Goal: Task Accomplishment & Management: Manage account settings

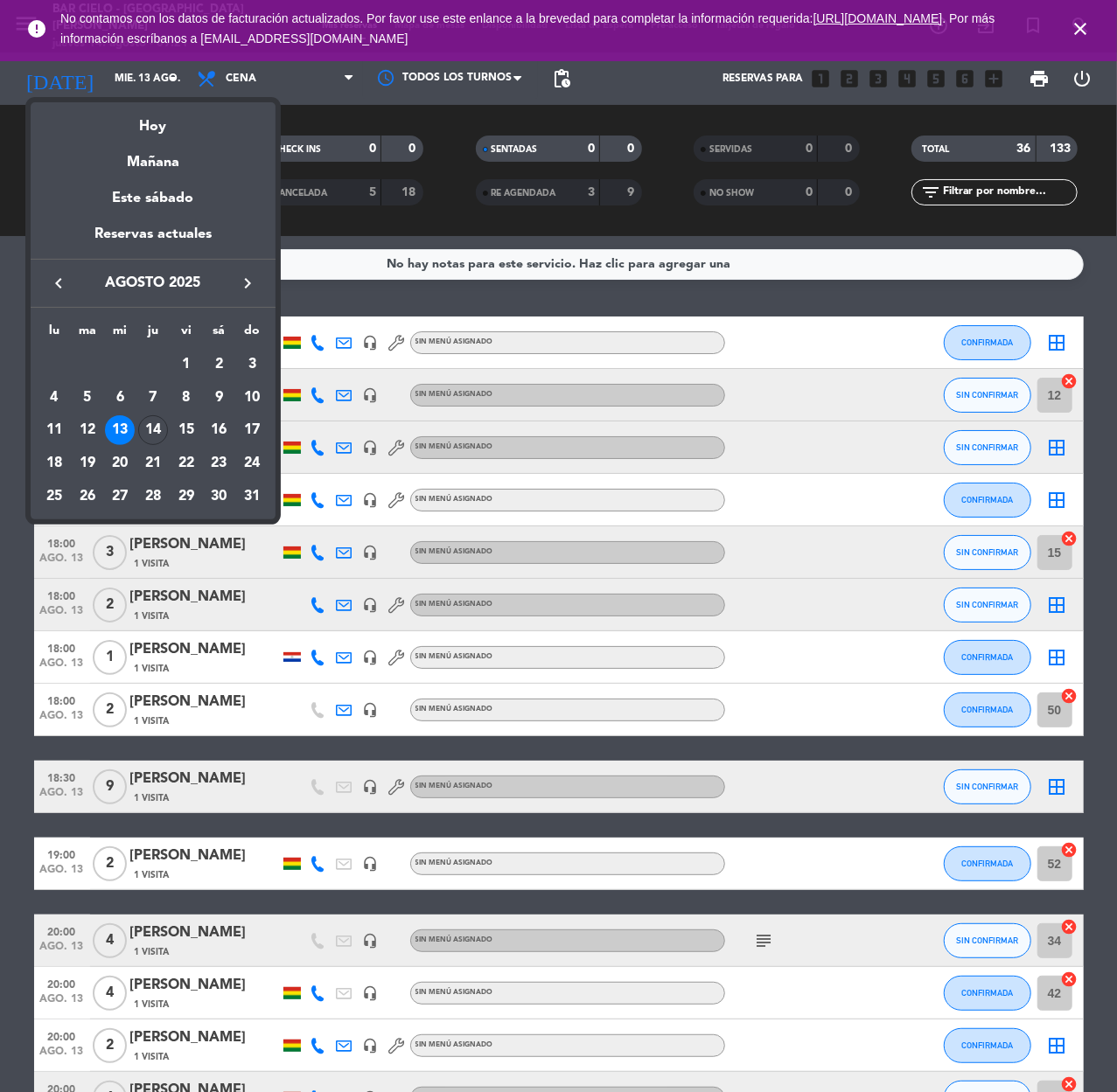
drag, startPoint x: 155, startPoint y: 130, endPoint x: 152, endPoint y: 119, distance: 11.4
click at [155, 130] on div "Hoy" at bounding box center [153, 120] width 245 height 36
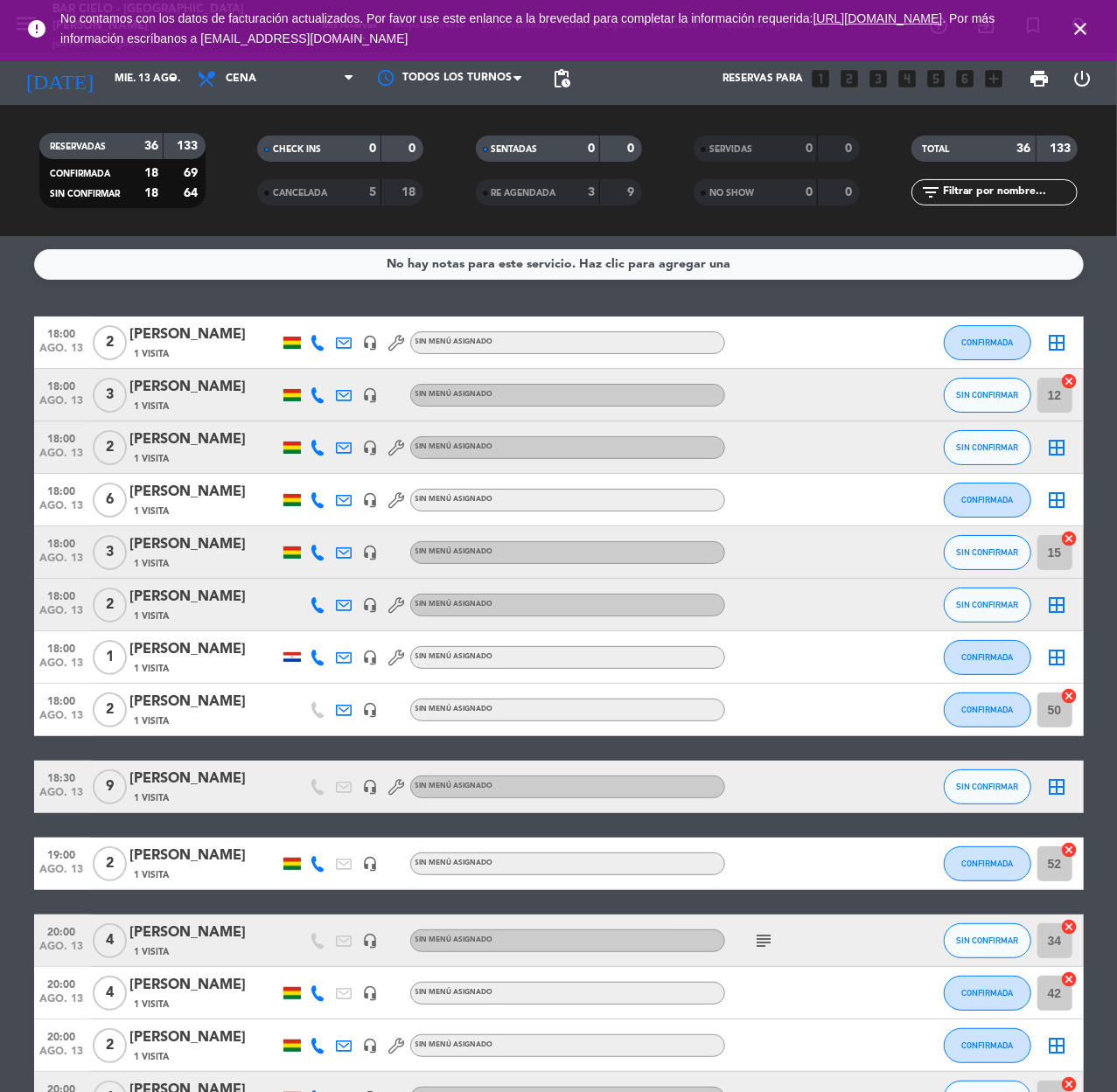
type input "jue. 14 ago."
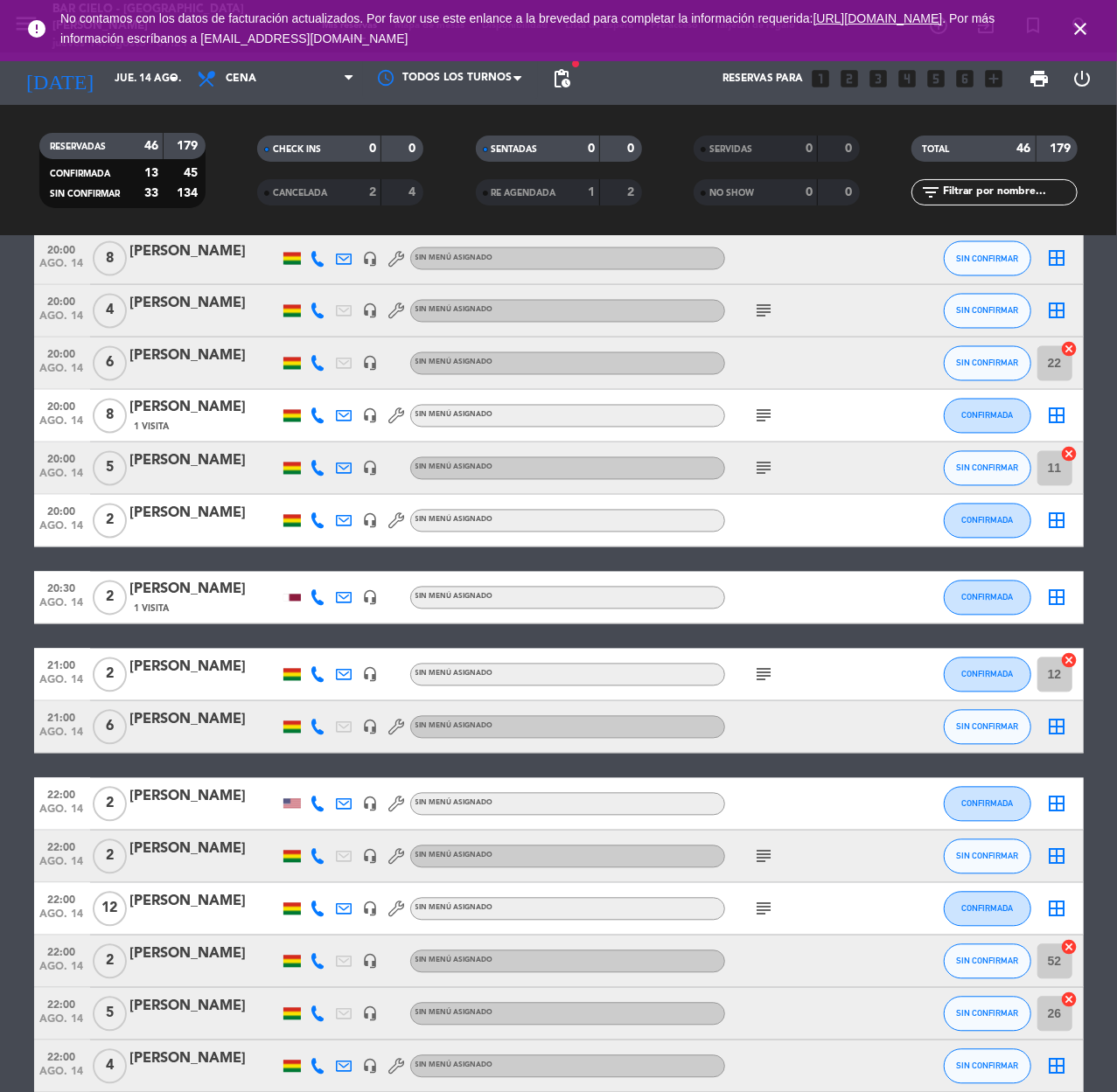
scroll to position [1967, 0]
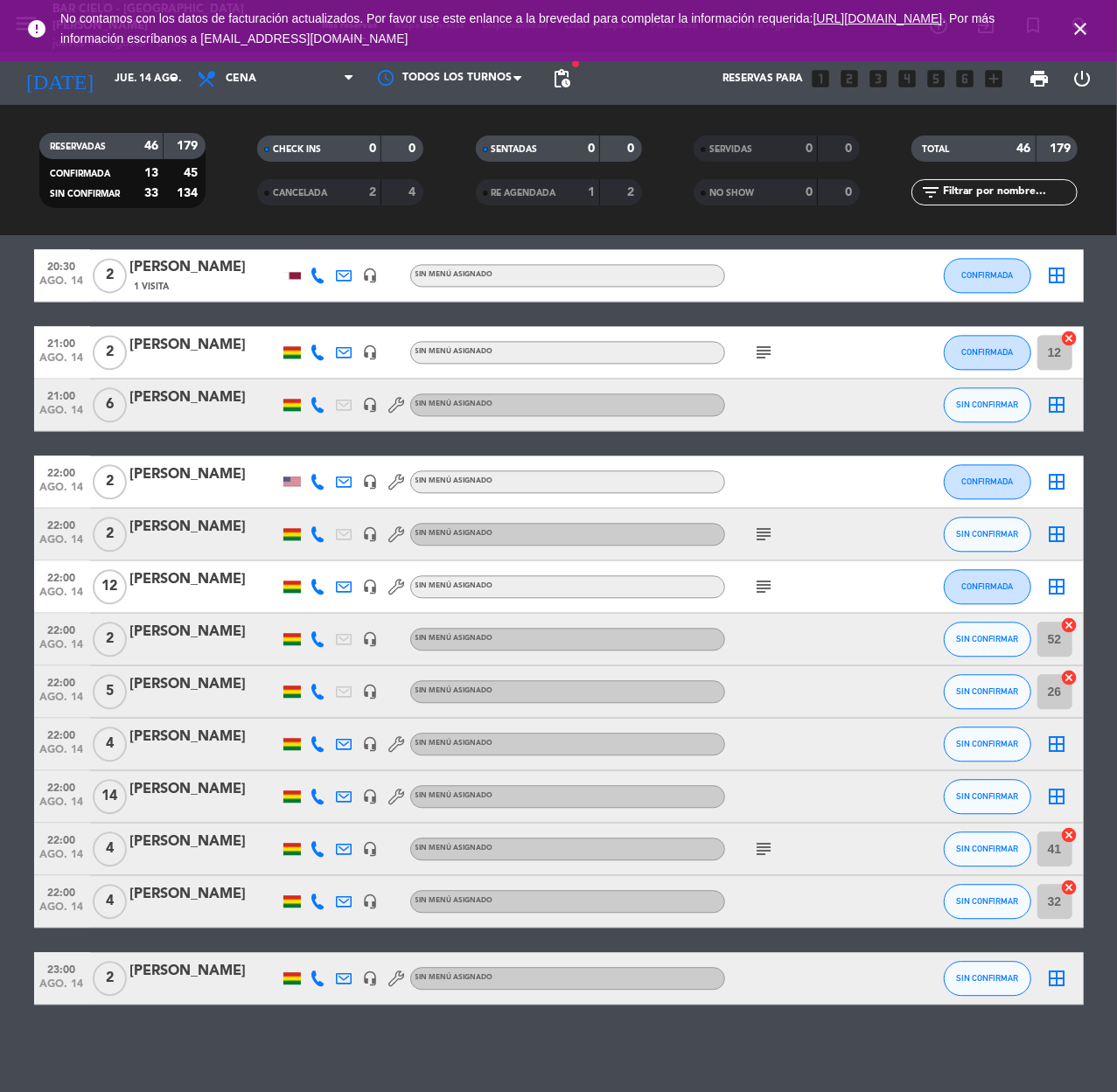
click at [170, 1025] on div "Ocultar nota Notas para cena info_outline SOLO SE VENDERA ALCOHOL HASTA LAS 23:…" at bounding box center [558, 665] width 1117 height 856
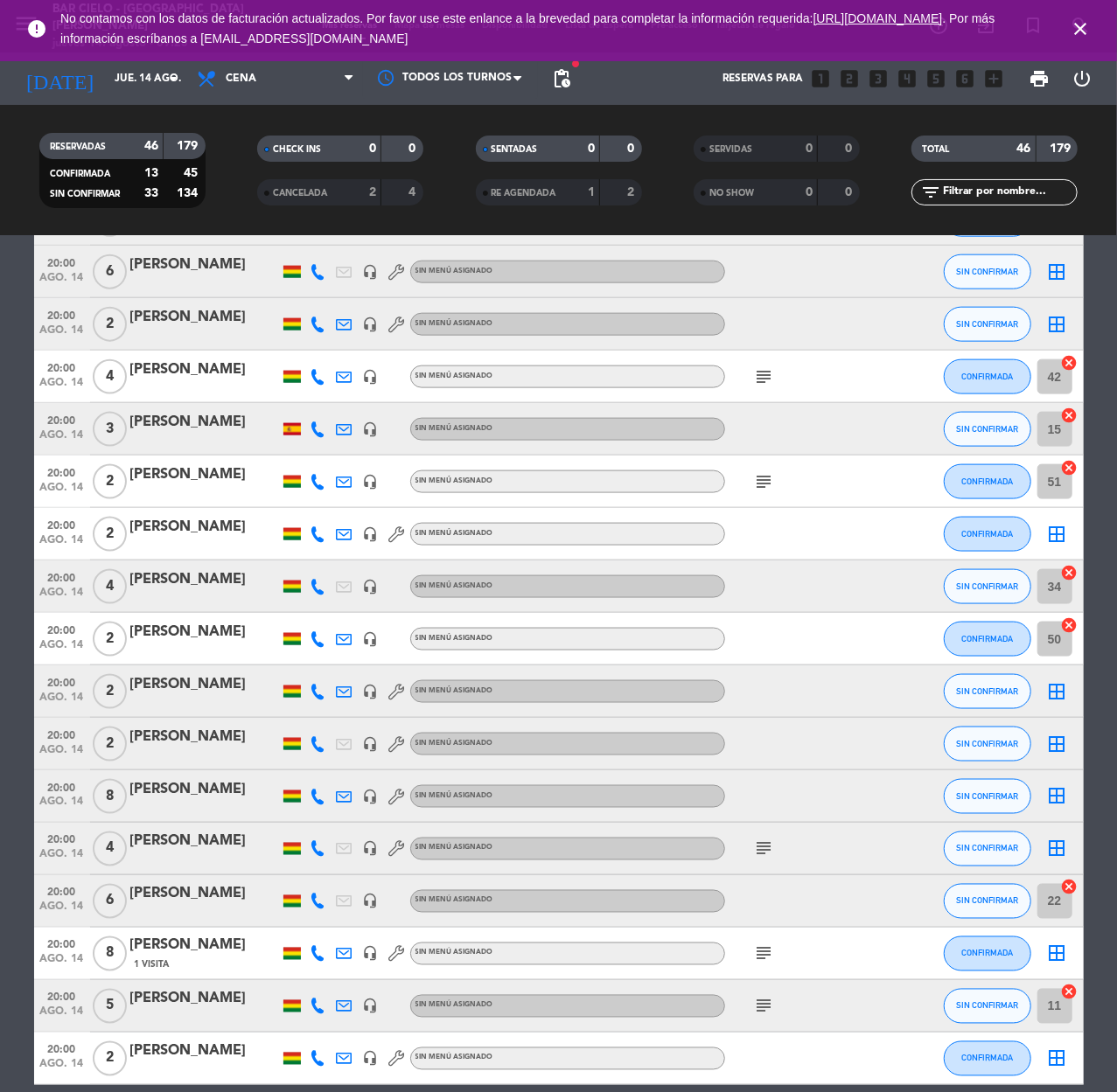
scroll to position [1151, 0]
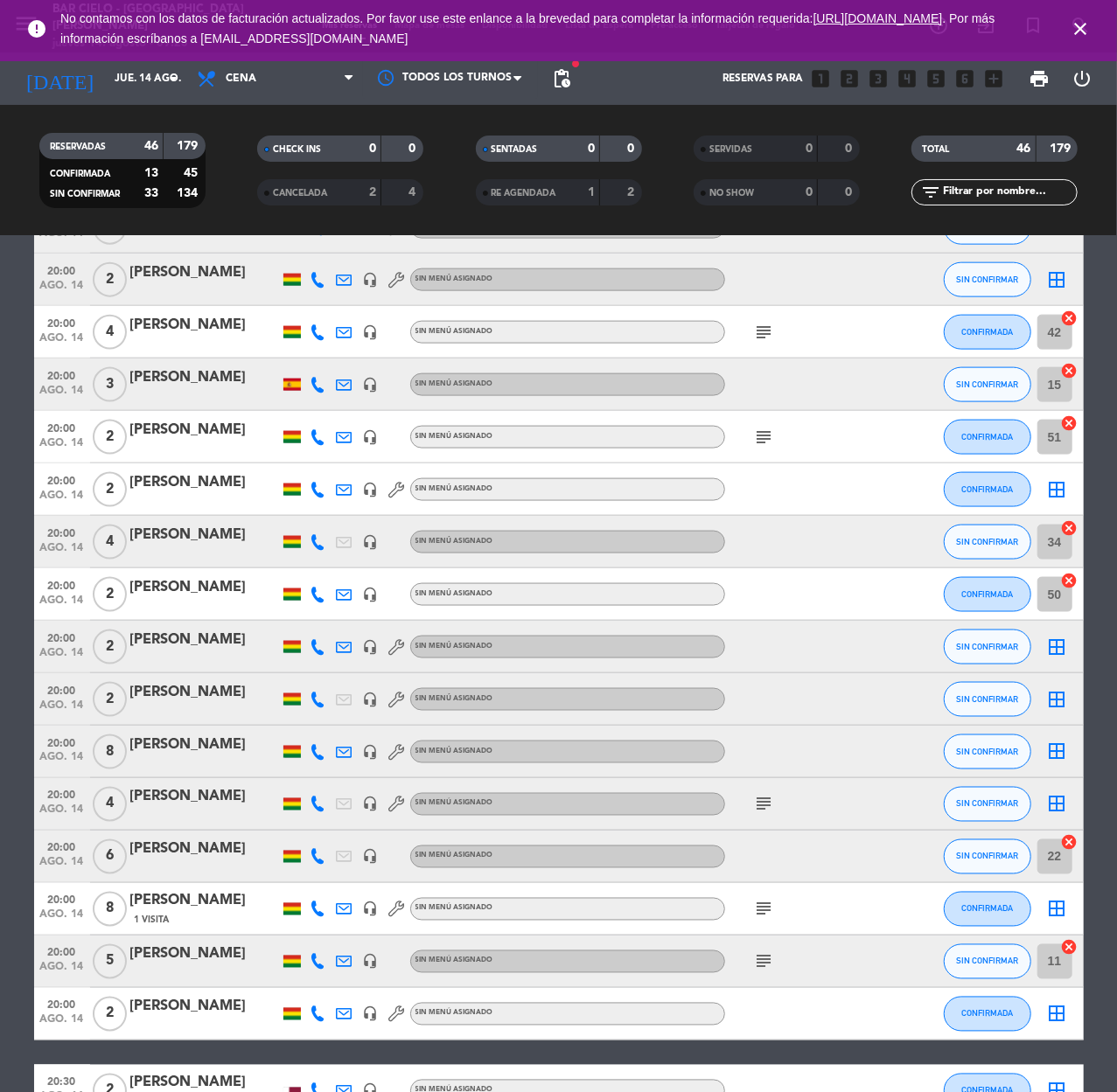
click at [183, 950] on div "[PERSON_NAME]" at bounding box center [205, 955] width 149 height 23
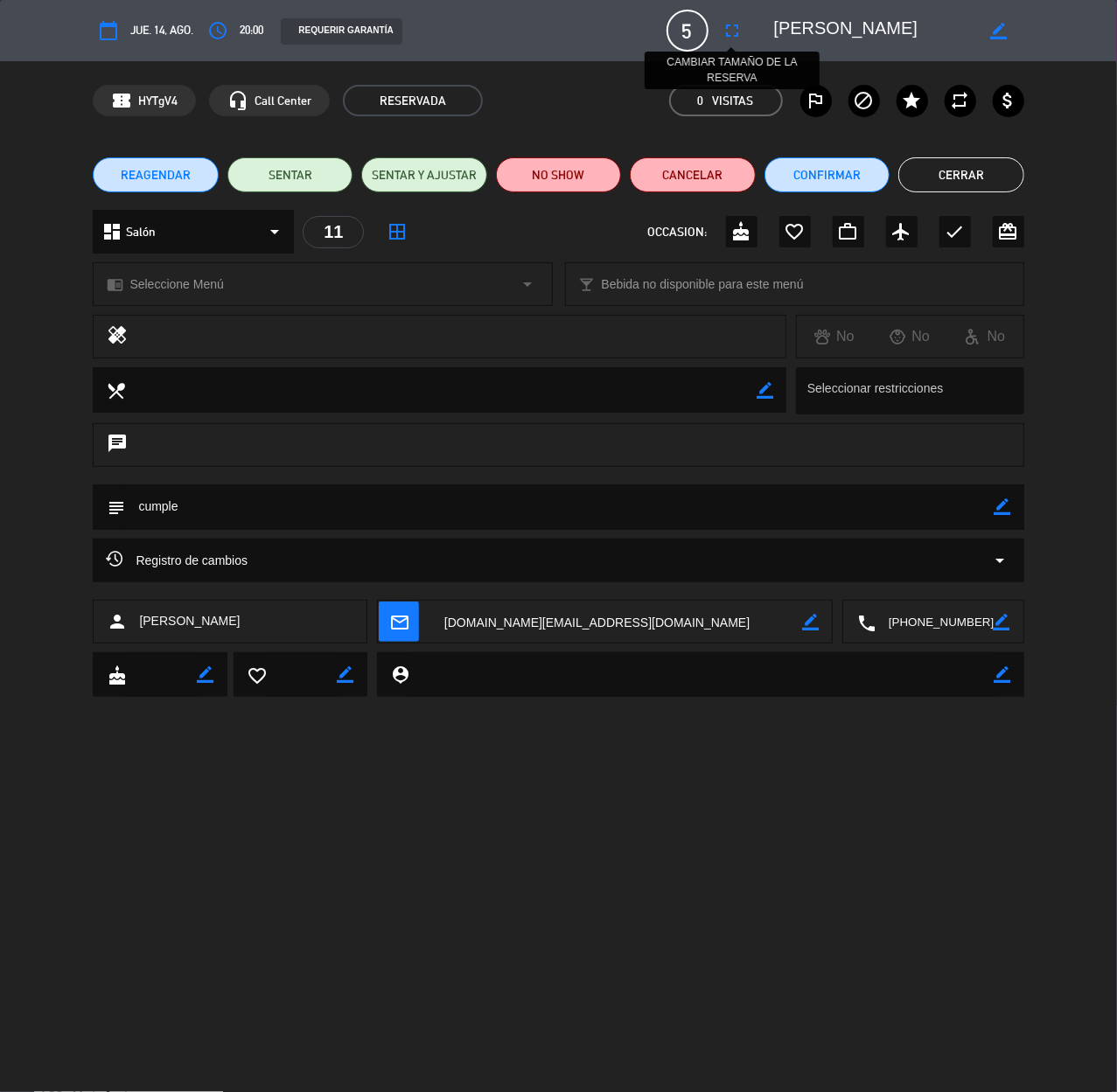
drag, startPoint x: 739, startPoint y: 26, endPoint x: 662, endPoint y: 95, distance: 103.4
click at [739, 33] on icon "fullscreen" at bounding box center [733, 31] width 21 height 21
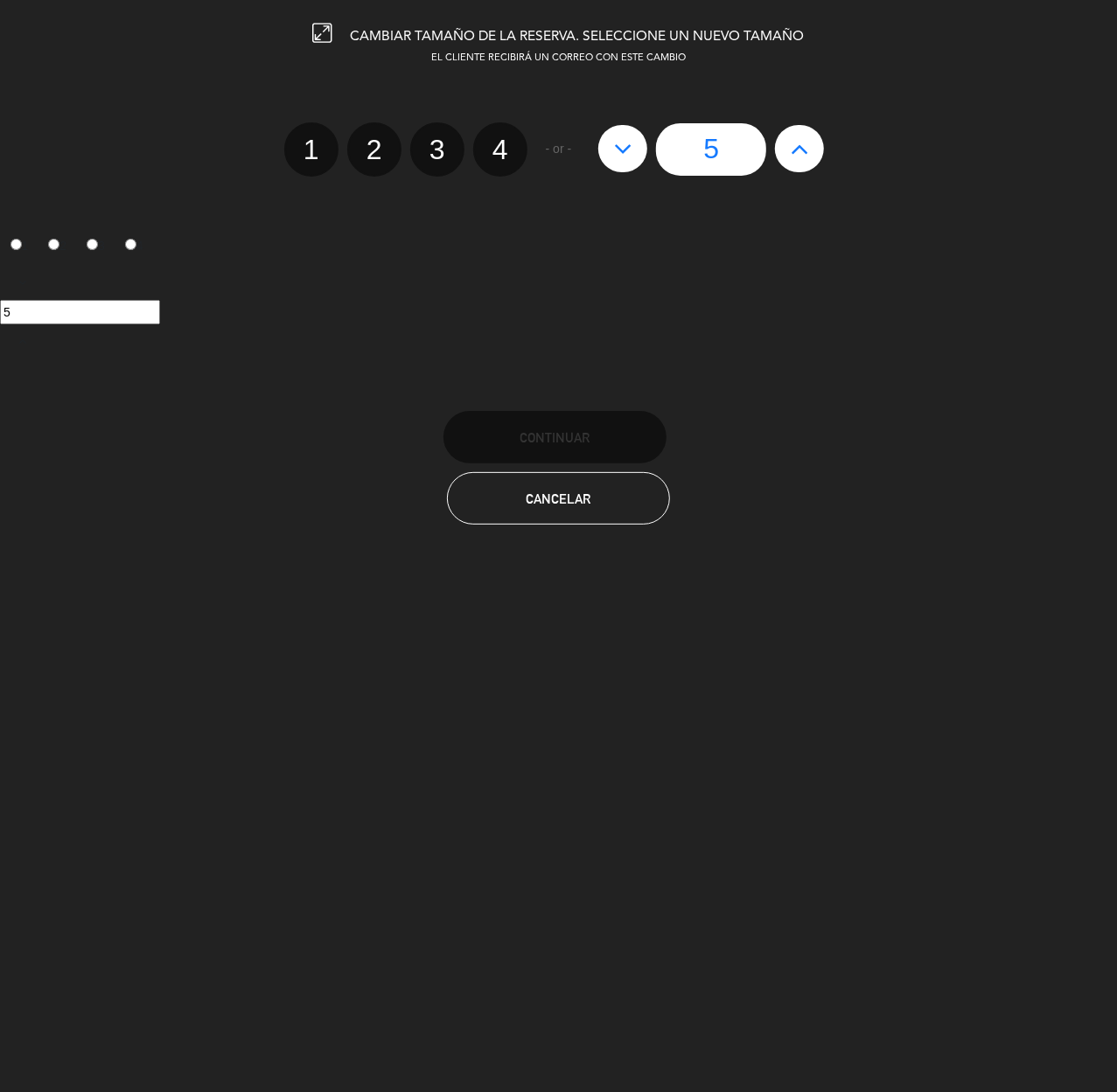
drag, startPoint x: 437, startPoint y: 149, endPoint x: 487, endPoint y: 381, distance: 237.3
click at [438, 149] on label "3" at bounding box center [437, 150] width 54 height 54
click at [438, 140] on input "3" at bounding box center [435, 134] width 11 height 11
radio input "true"
radio input "false"
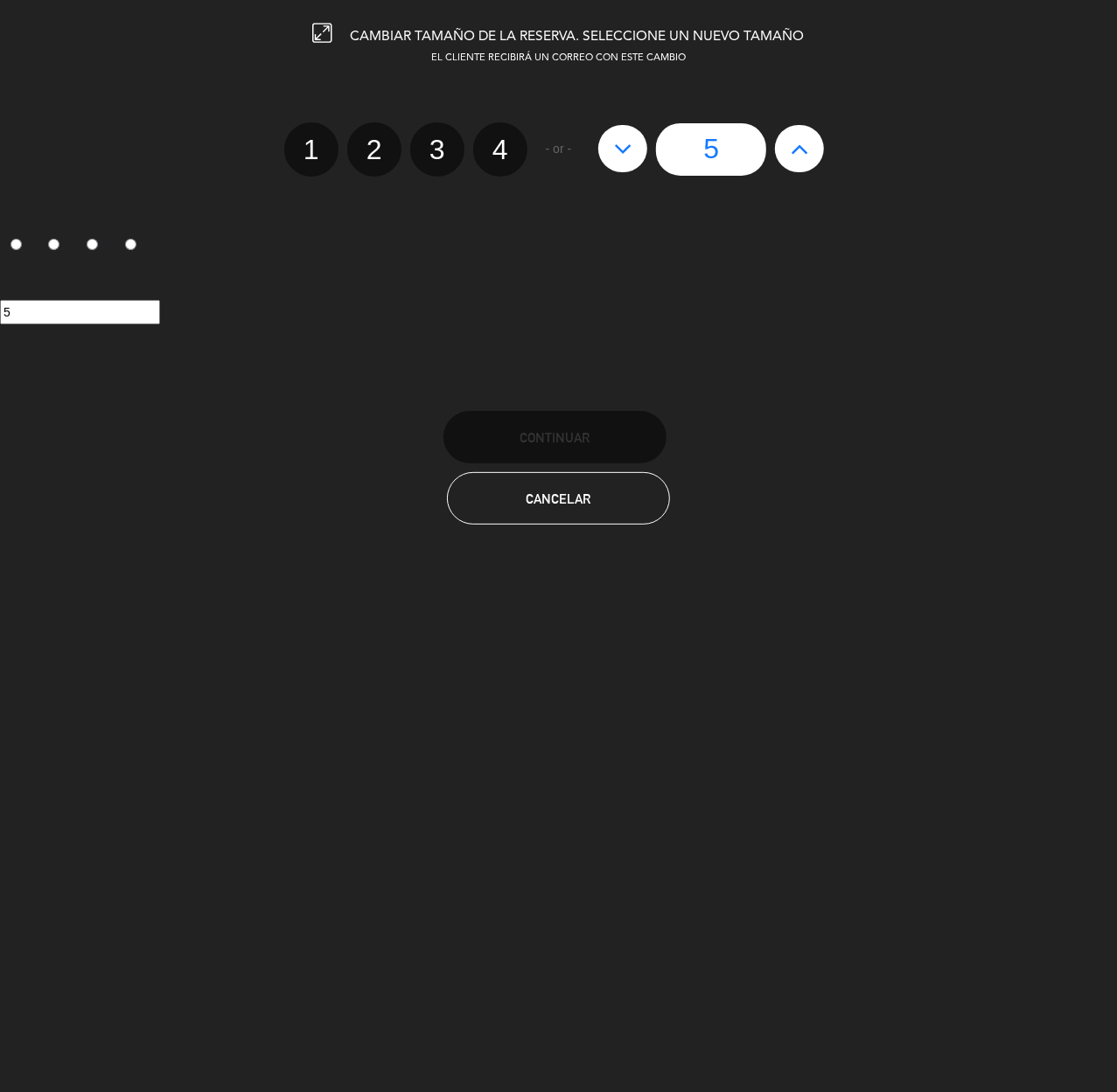
radio input "false"
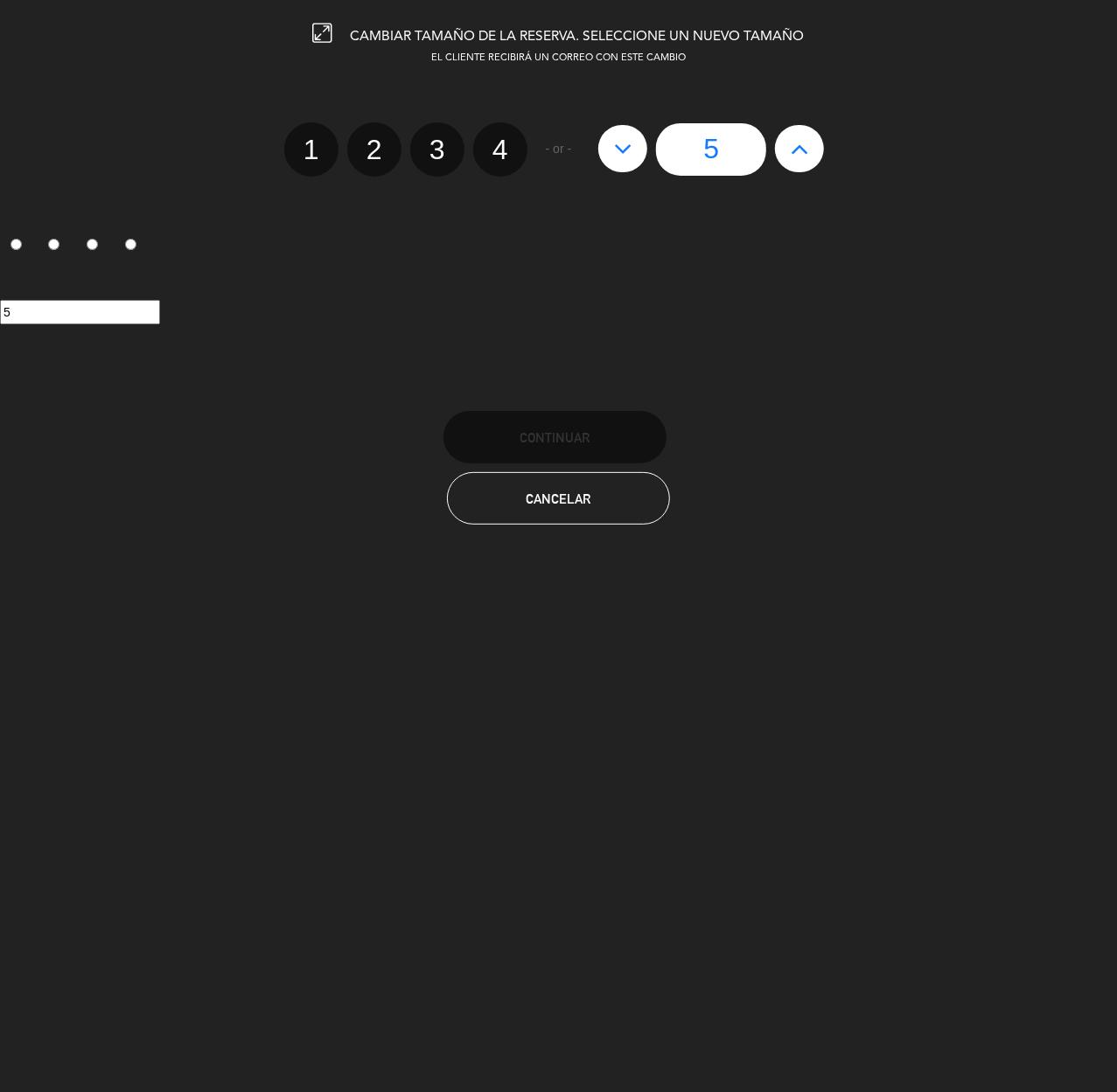
radio input "true"
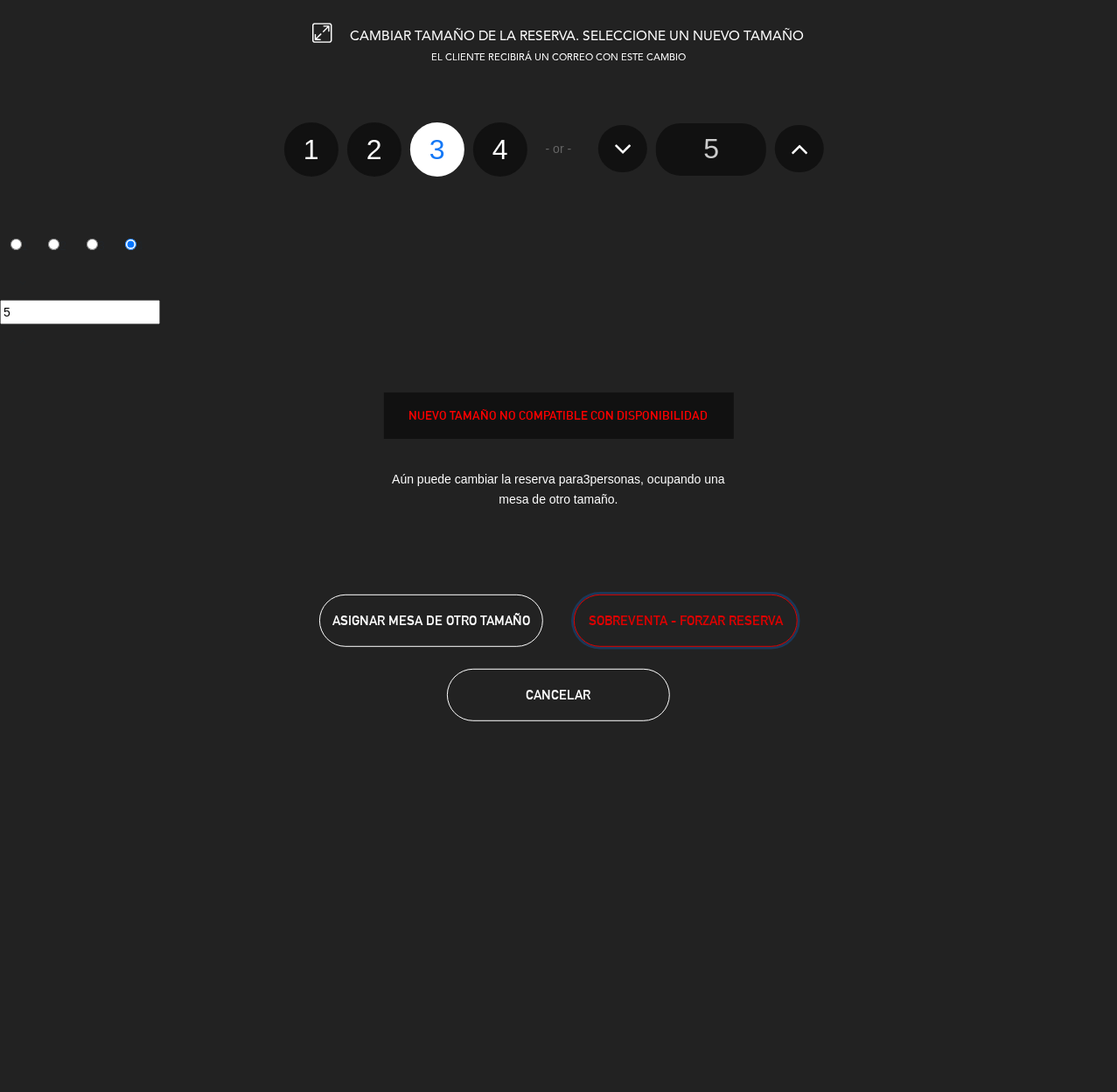
drag, startPoint x: 697, startPoint y: 627, endPoint x: 2, endPoint y: 697, distance: 698.5
click at [691, 624] on span "SOBREVENTA - FORZAR RESERVA" at bounding box center [686, 620] width 194 height 20
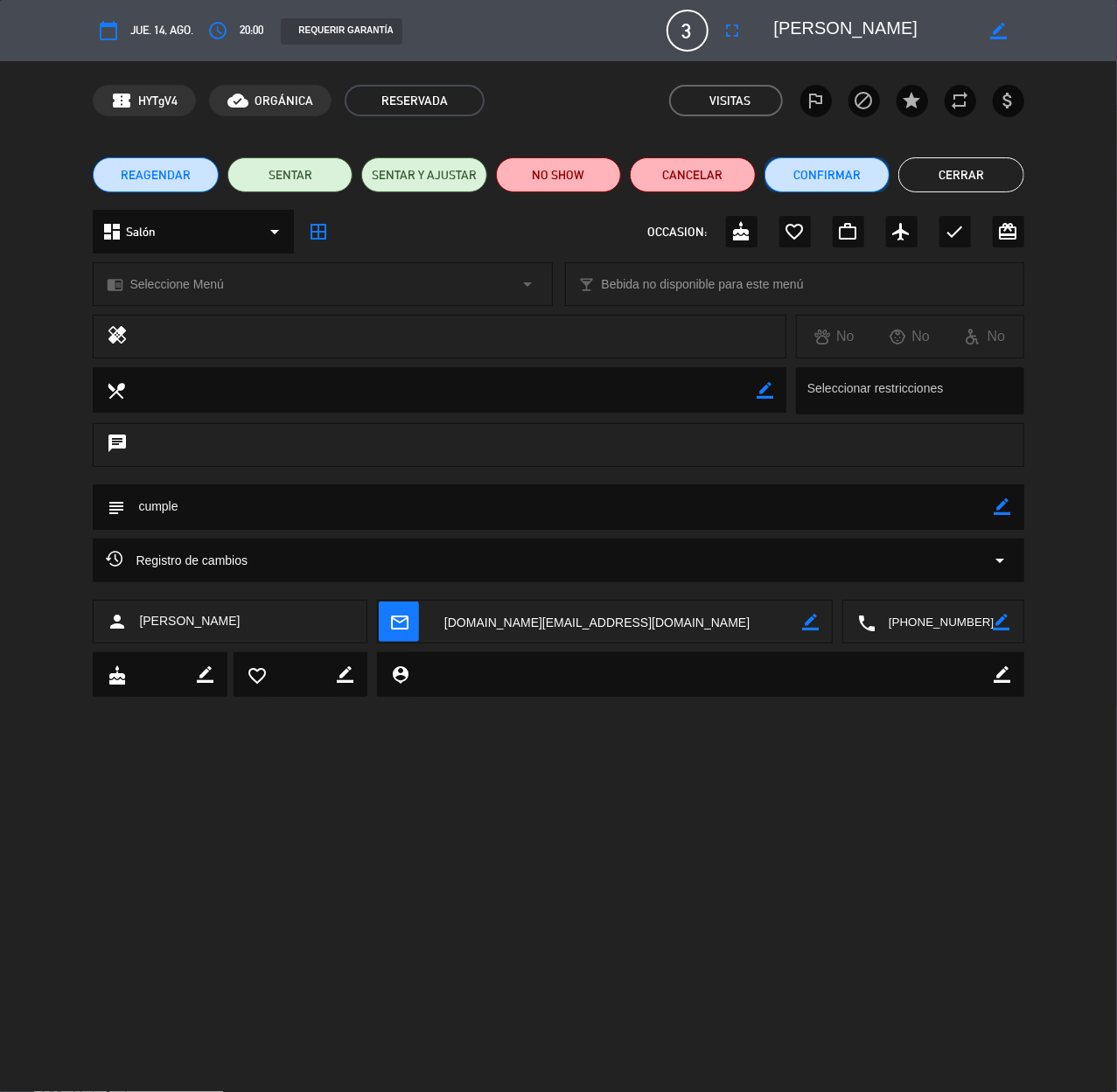
click at [845, 180] on button "Confirmar" at bounding box center [827, 175] width 125 height 35
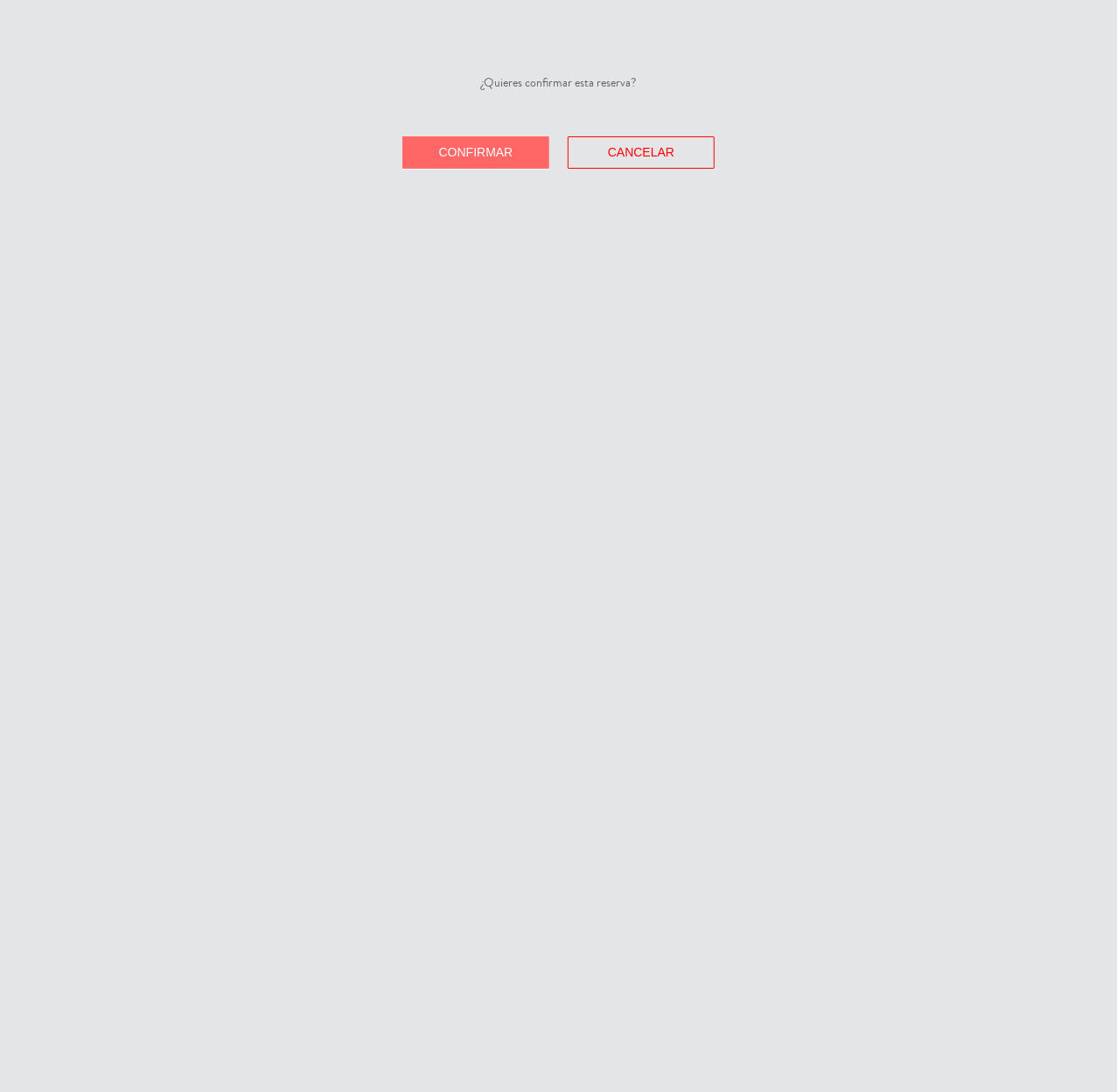
click at [507, 159] on button "Confirmar" at bounding box center [476, 152] width 147 height 32
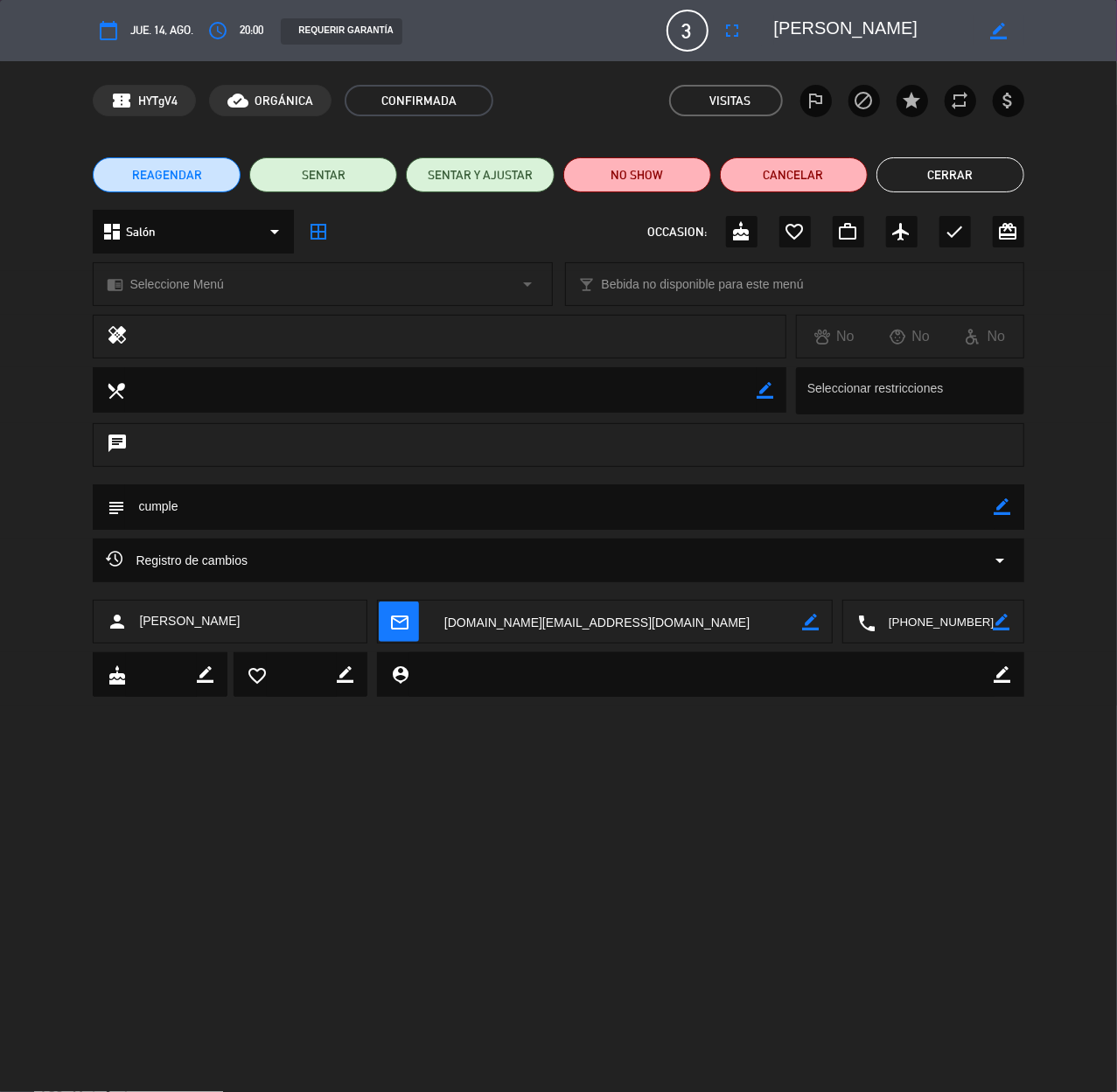
click at [945, 172] on button "Cerrar" at bounding box center [951, 175] width 148 height 35
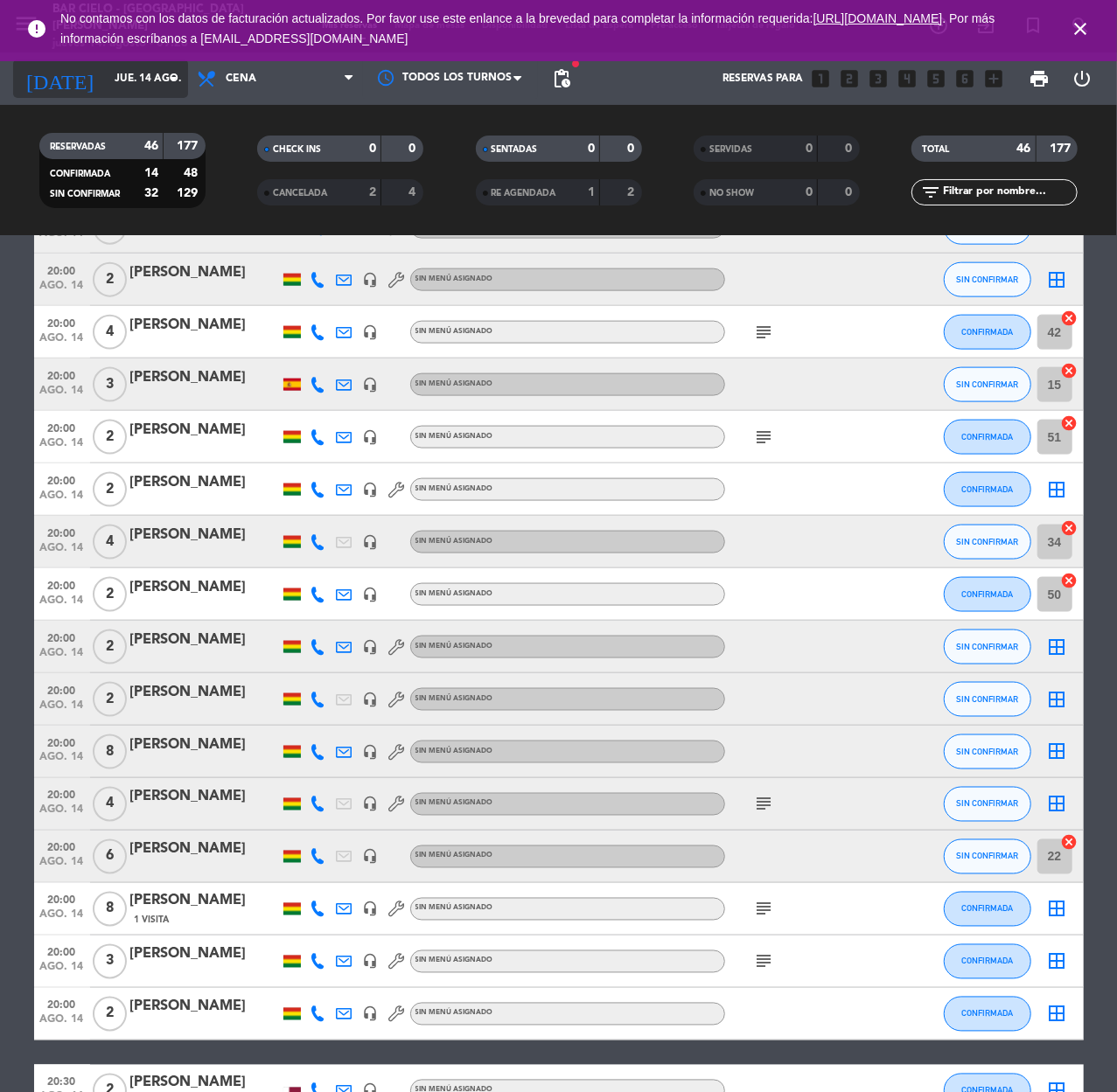
click at [120, 88] on input "jue. 14 ago." at bounding box center [175, 79] width 138 height 30
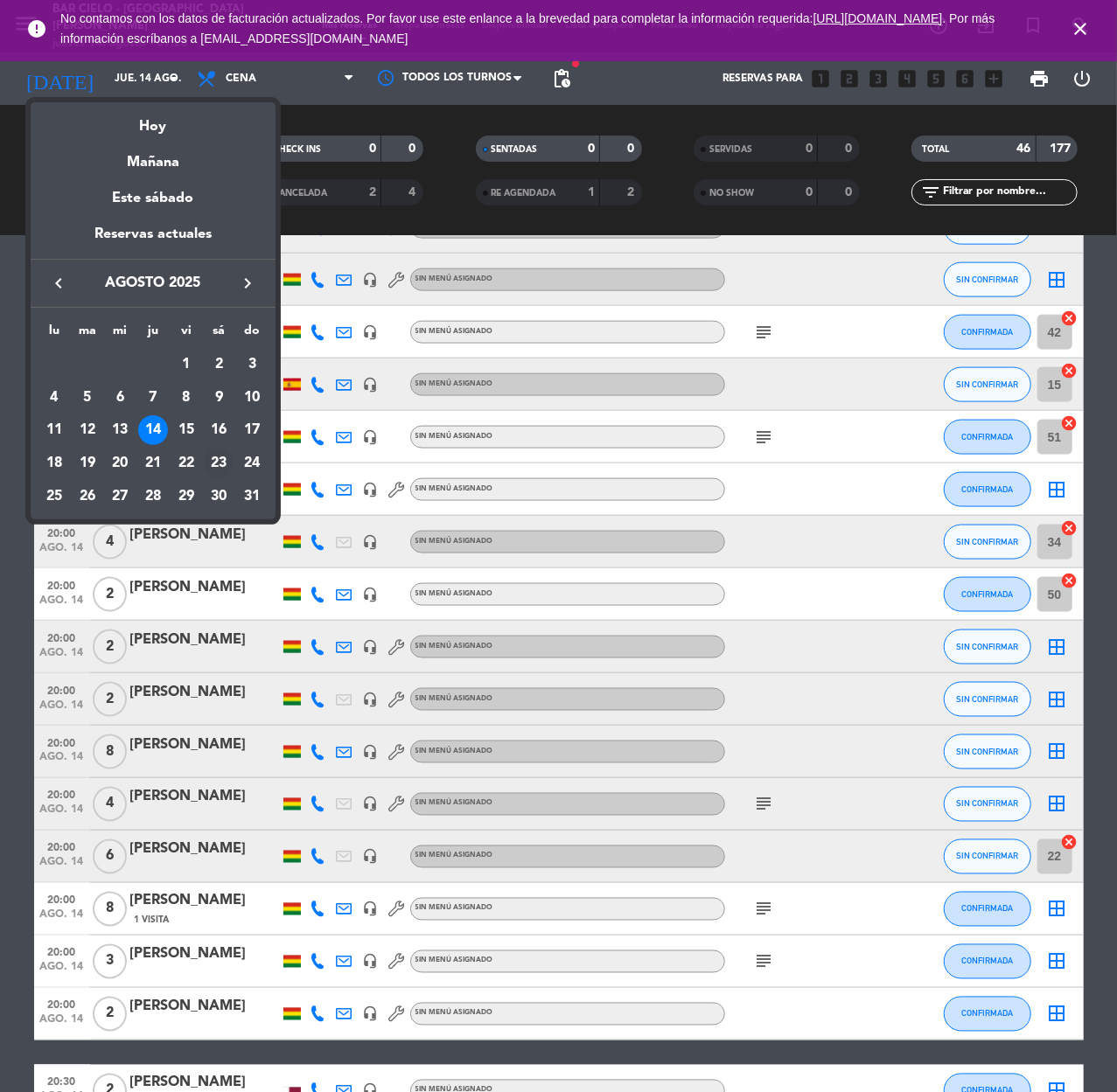
click at [217, 458] on div "23" at bounding box center [219, 463] width 30 height 30
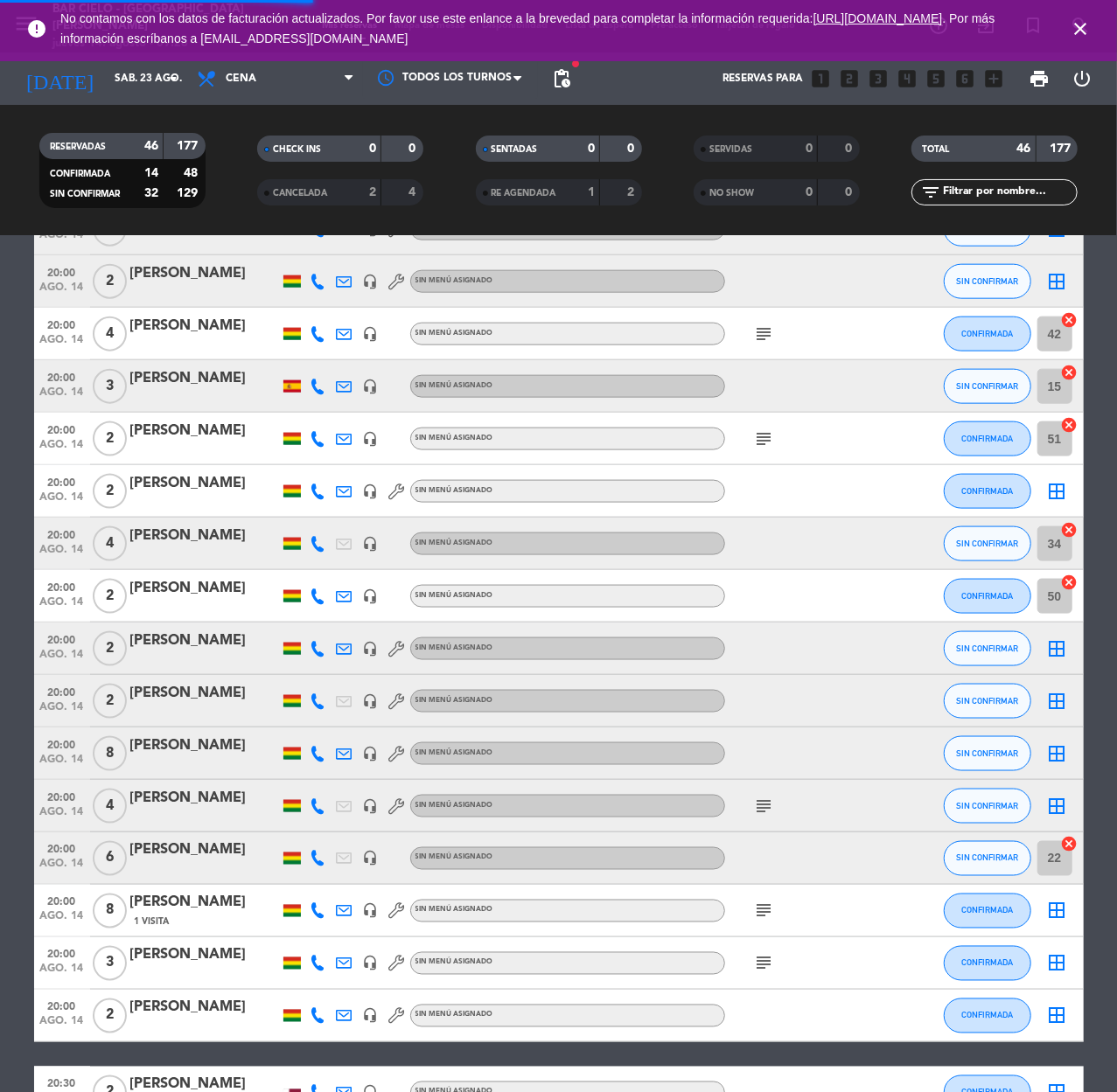
scroll to position [0, 0]
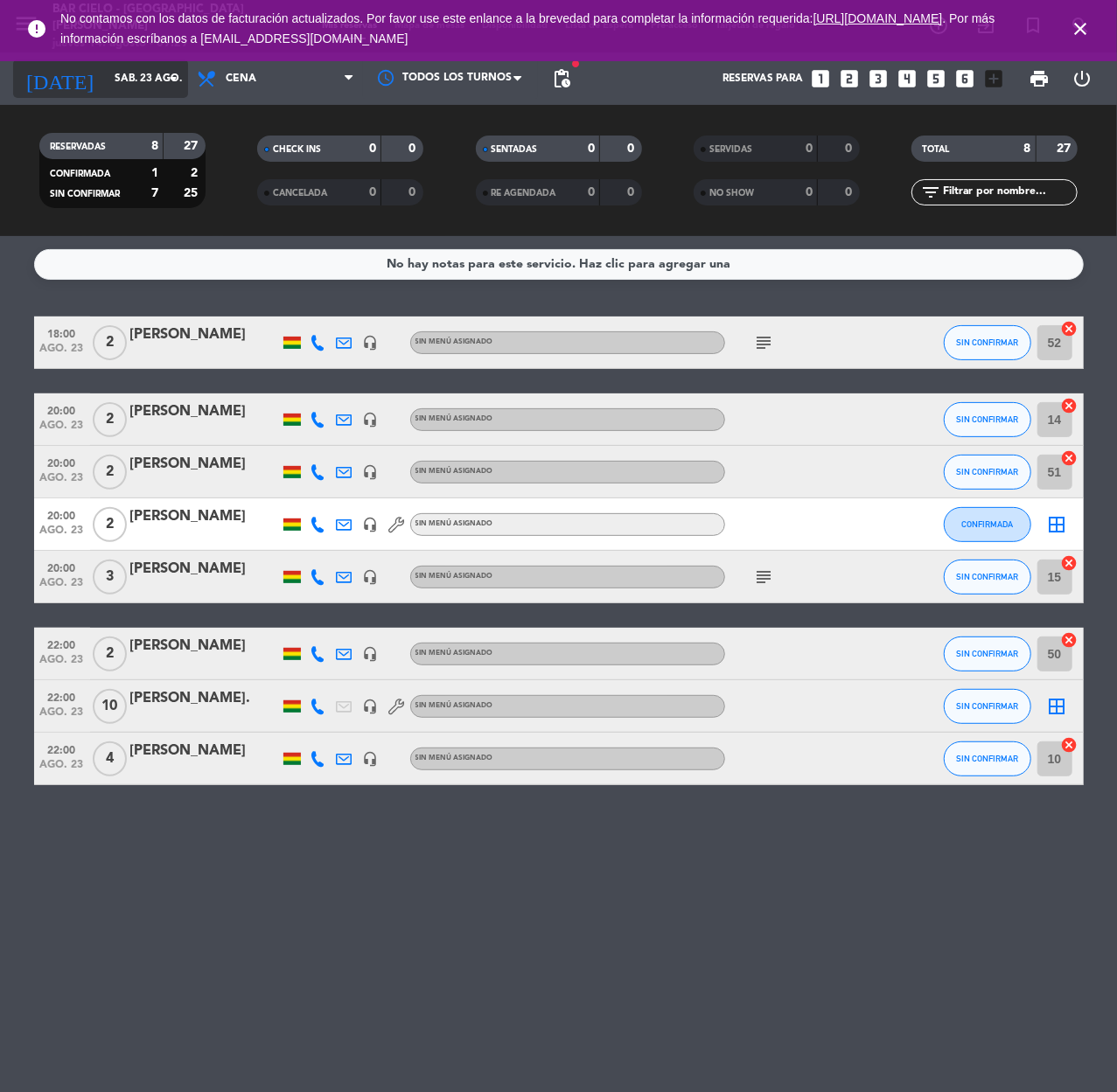
click at [106, 68] on input "sáb. 23 ago." at bounding box center [175, 79] width 138 height 30
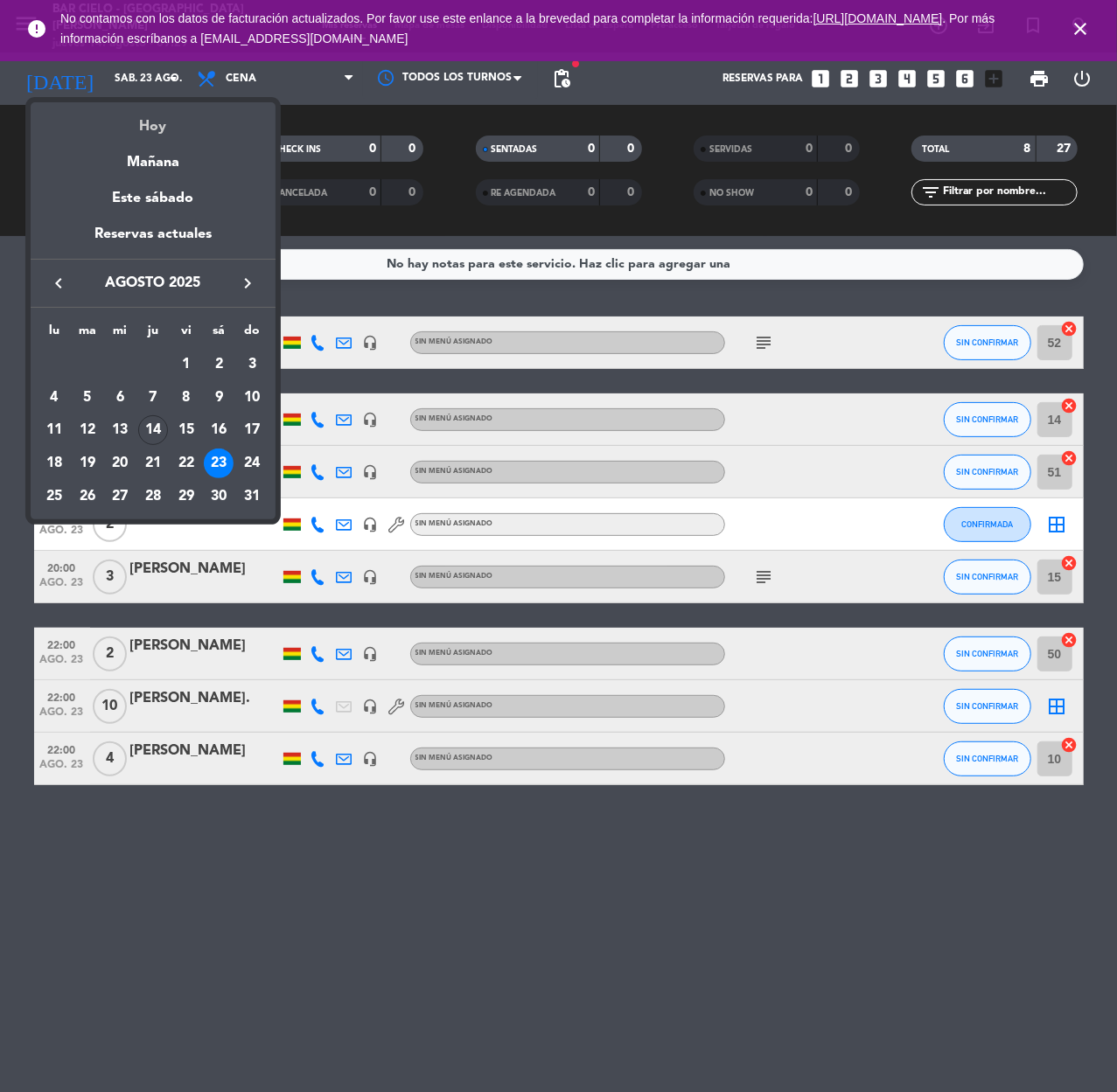
click at [138, 127] on div "Hoy" at bounding box center [153, 120] width 245 height 36
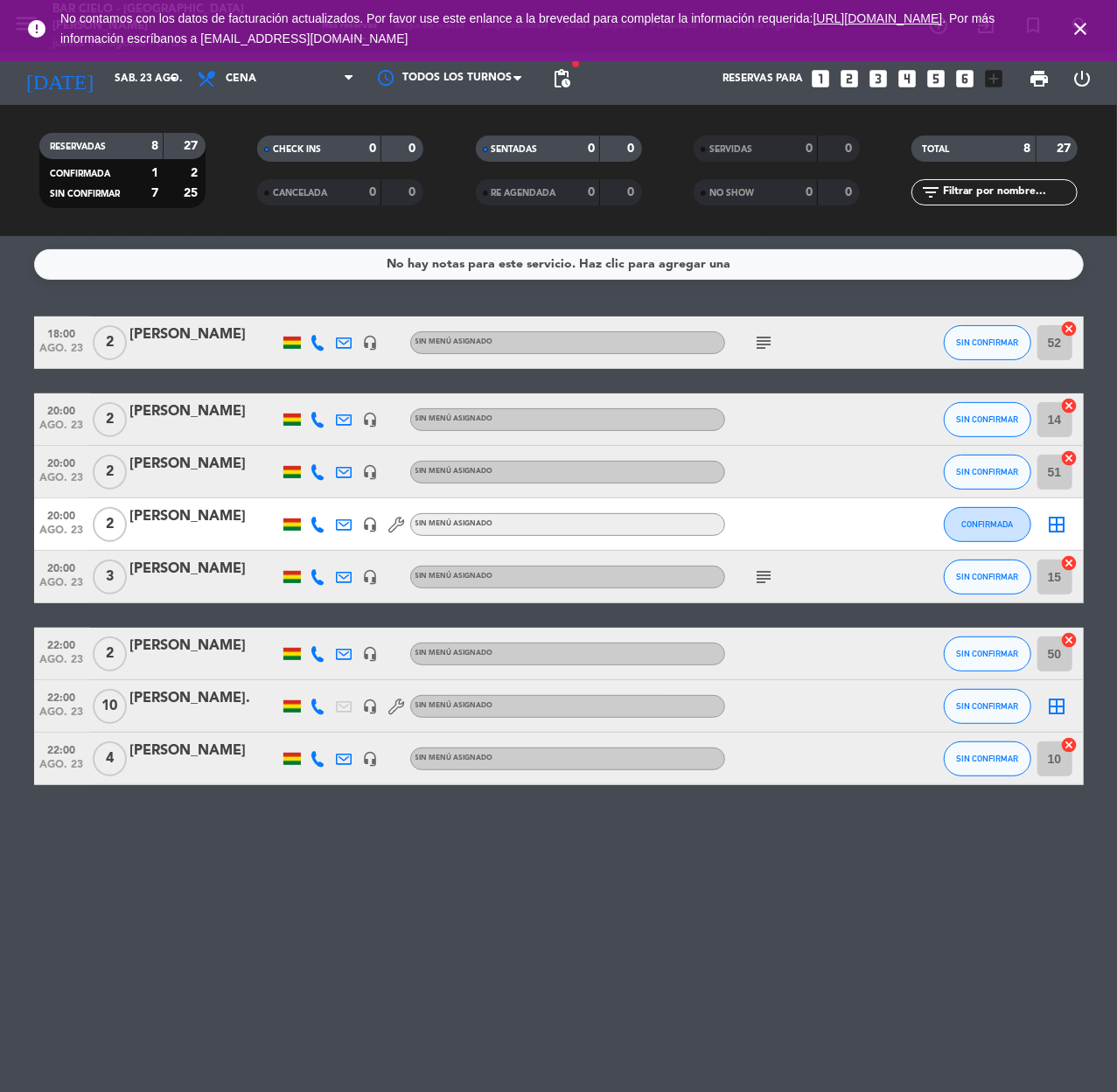
type input "jue. 14 ago."
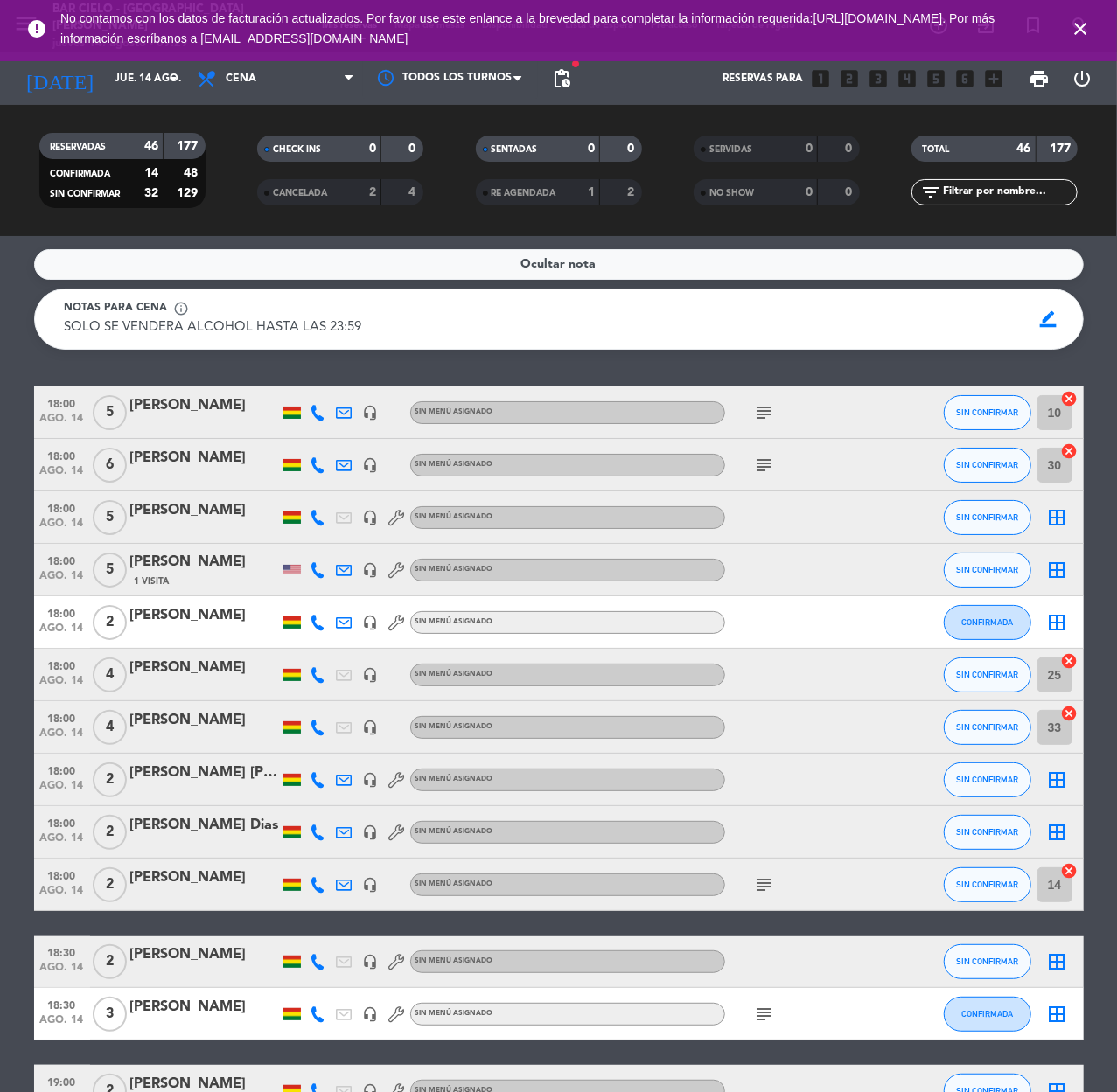
click at [170, 560] on div "[PERSON_NAME]" at bounding box center [205, 562] width 149 height 23
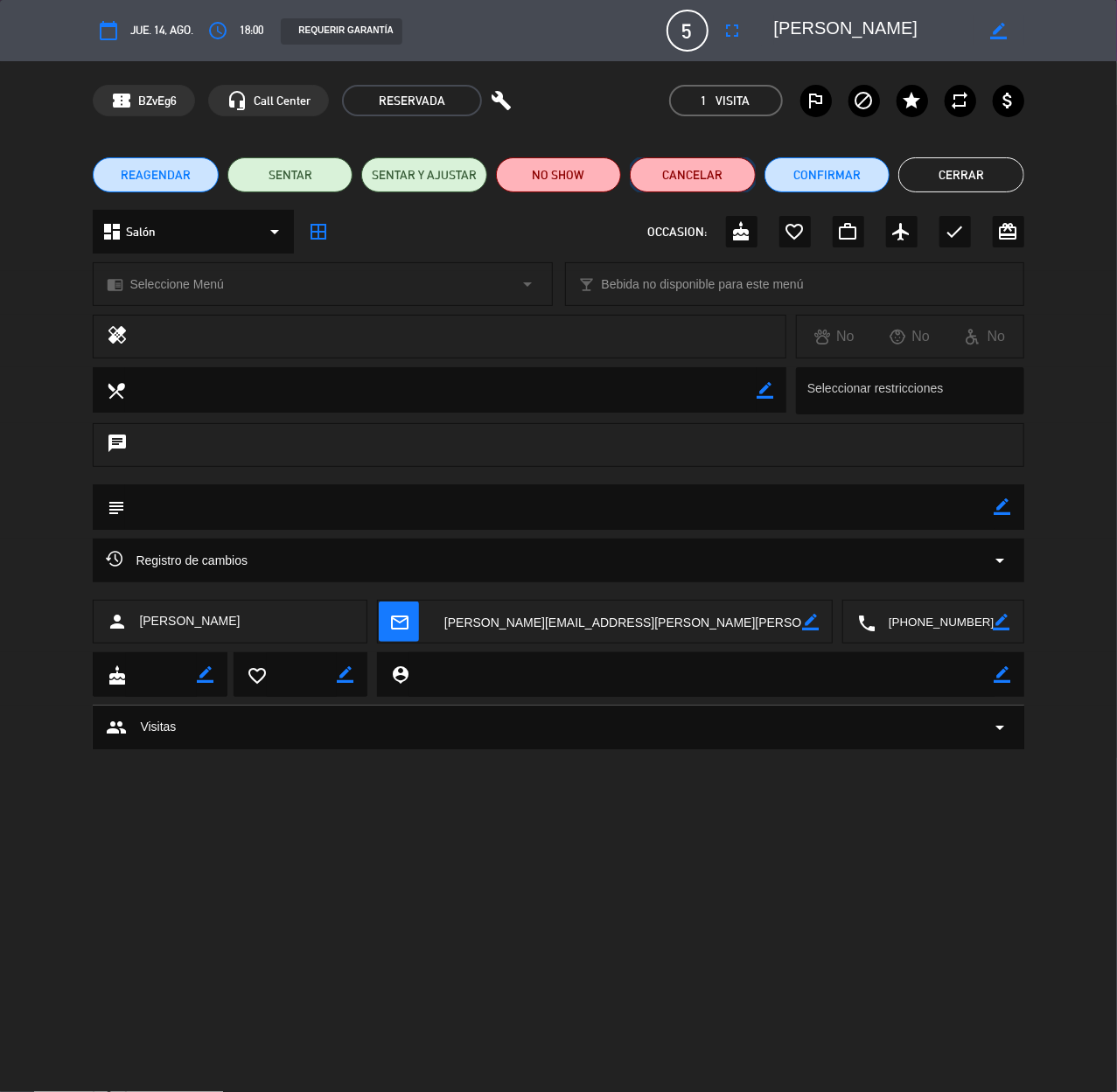
click at [703, 179] on button "Cancelar" at bounding box center [692, 175] width 125 height 35
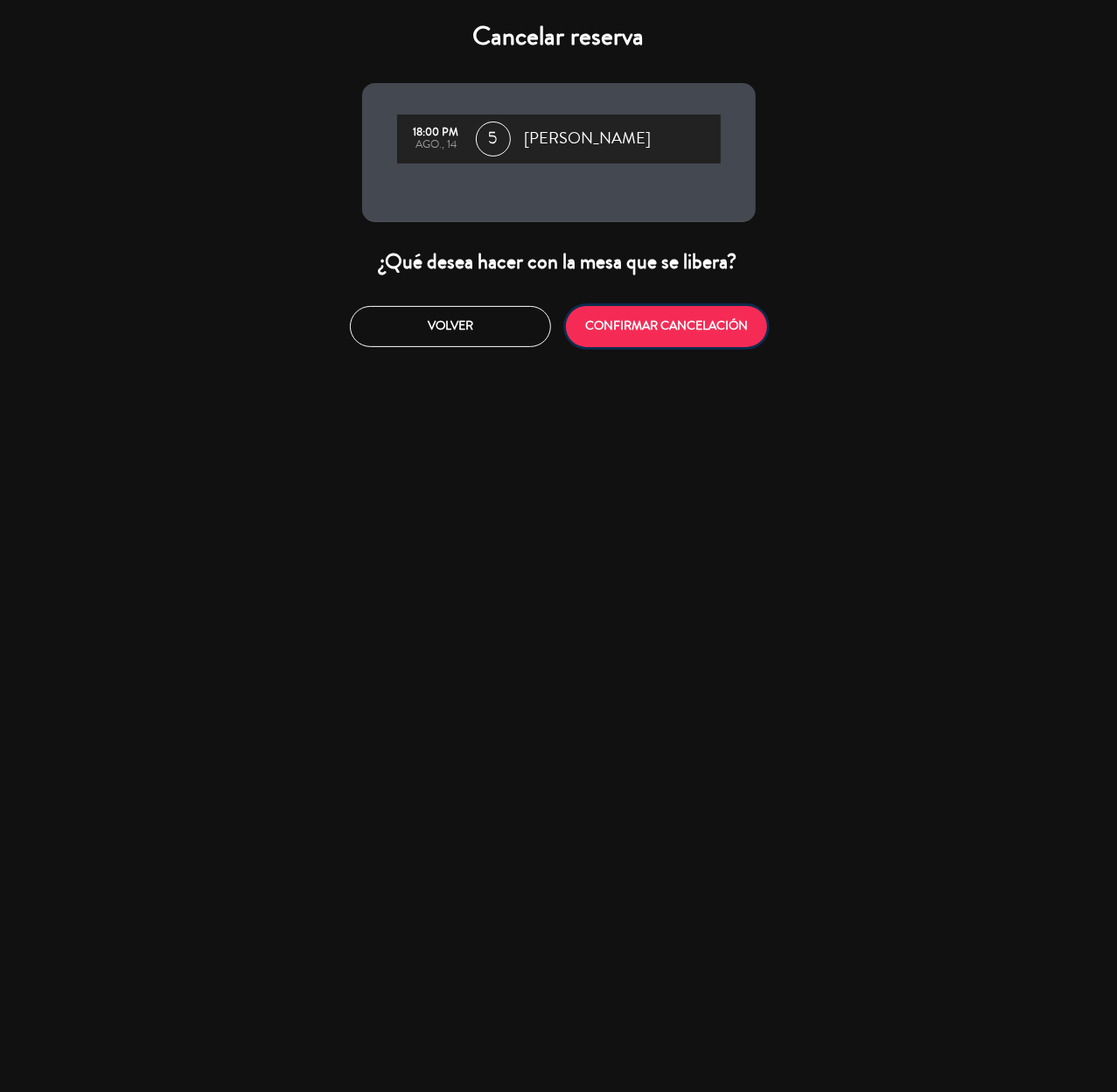
click at [627, 330] on button "CONFIRMAR CANCELACIÓN" at bounding box center [667, 327] width 201 height 41
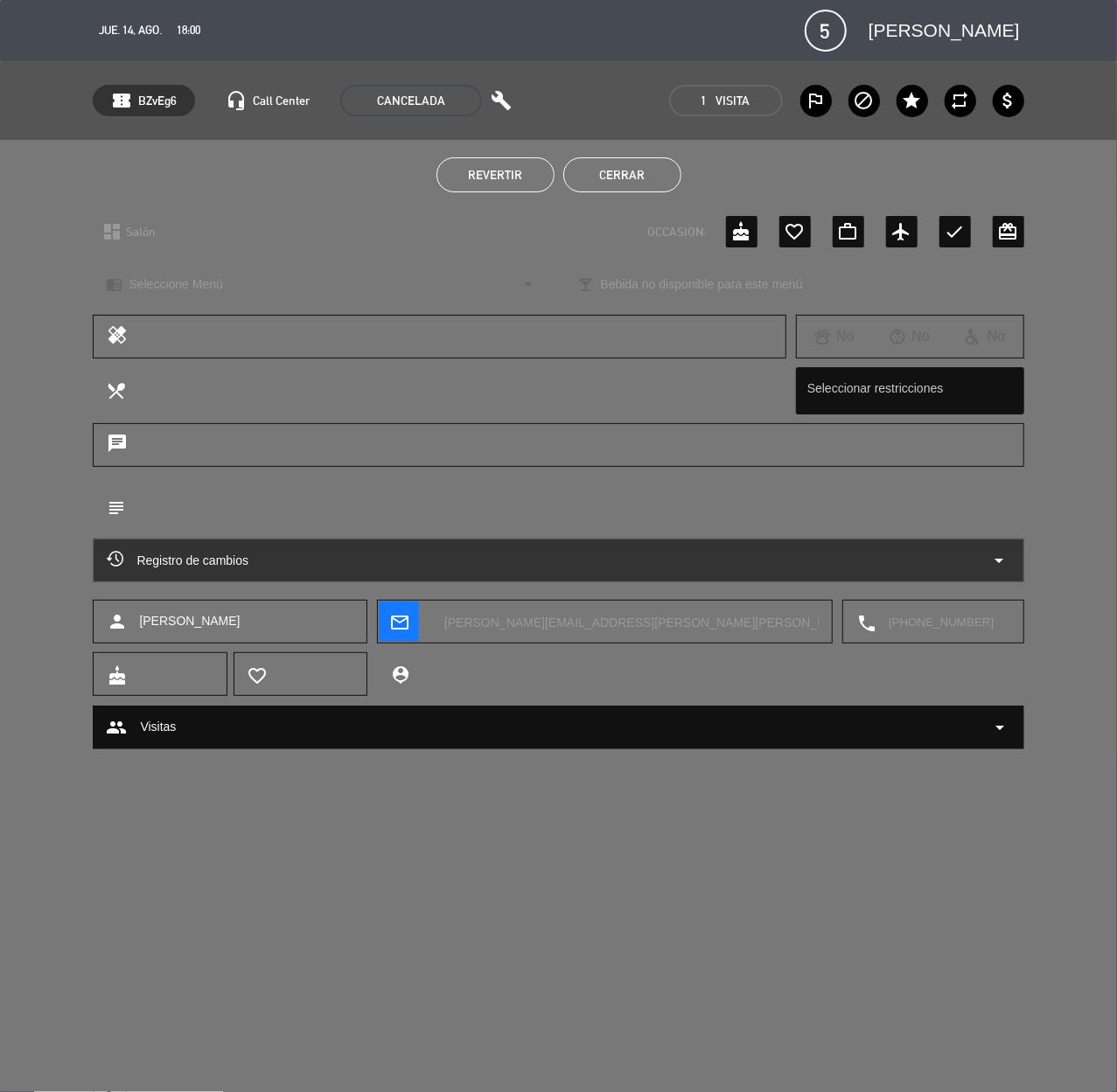
click at [624, 175] on button "Cerrar" at bounding box center [622, 175] width 118 height 35
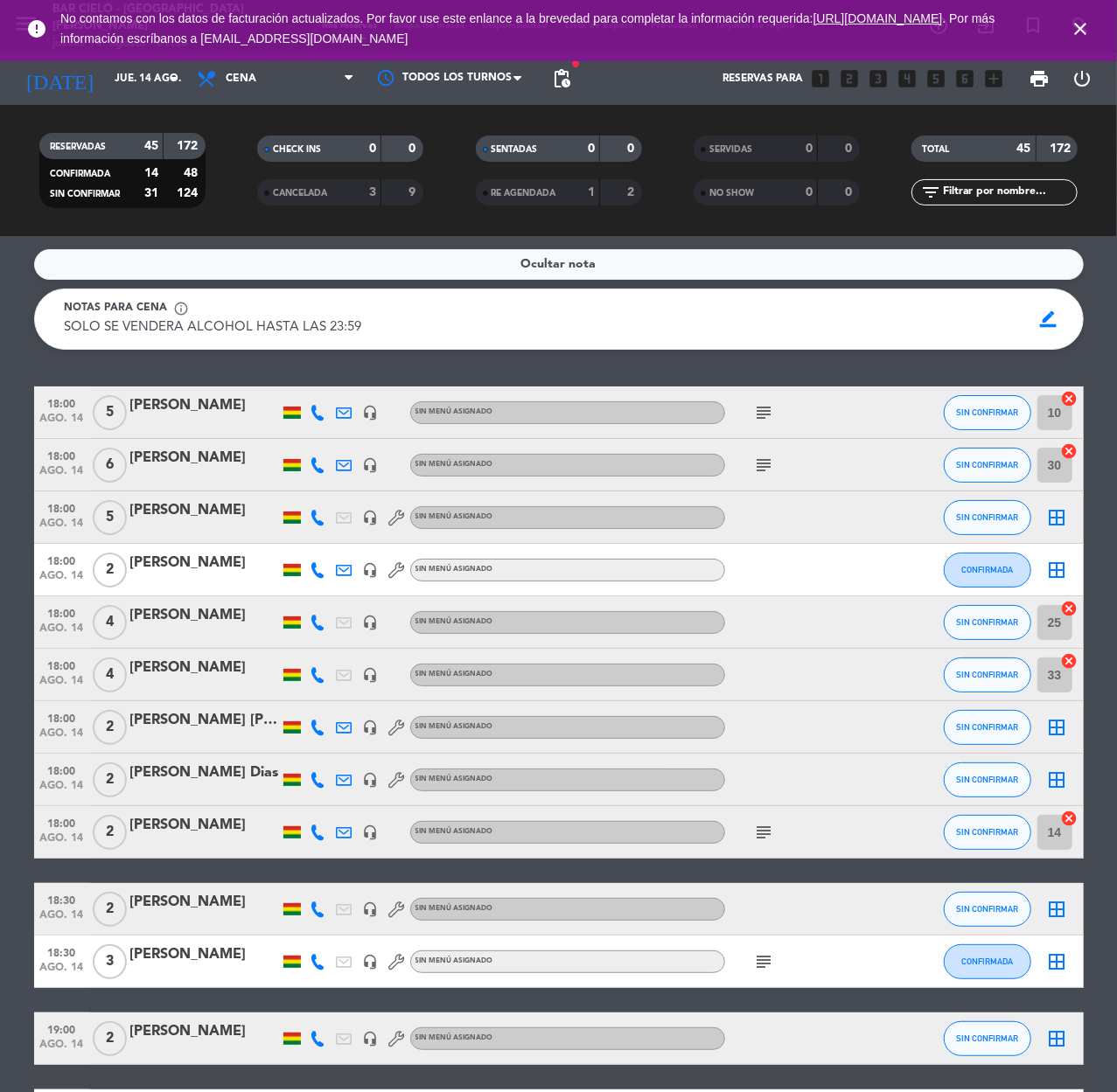
click at [194, 459] on div "[PERSON_NAME]" at bounding box center [205, 458] width 149 height 23
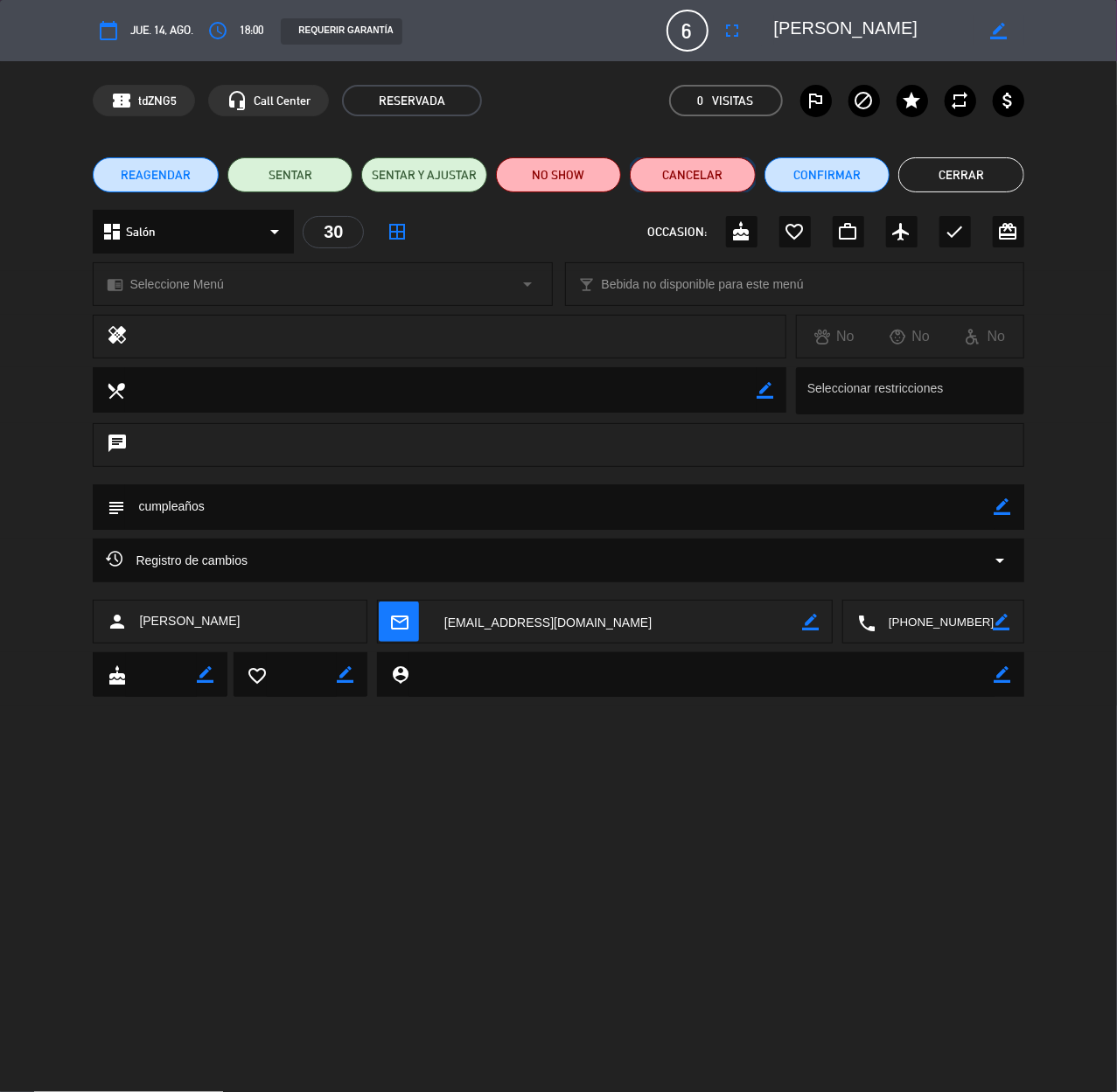
click at [708, 172] on button "Cancelar" at bounding box center [692, 175] width 125 height 35
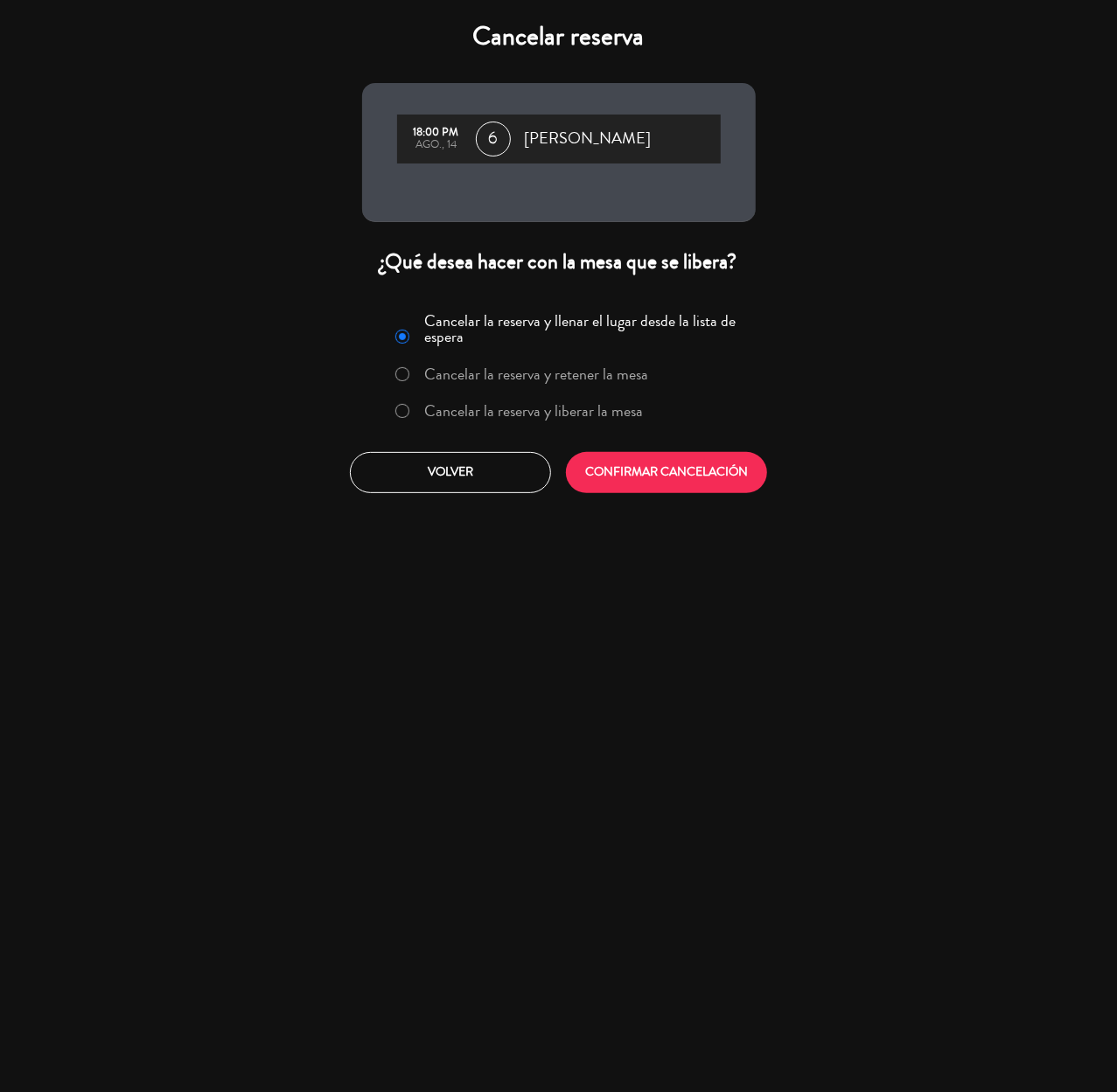
drag, startPoint x: 527, startPoint y: 411, endPoint x: 562, endPoint y: 437, distance: 43.6
click at [532, 412] on label "Cancelar la reserva y liberar la mesa" at bounding box center [534, 411] width 219 height 16
click at [617, 463] on button "CONFIRMAR CANCELACIÓN" at bounding box center [667, 472] width 201 height 41
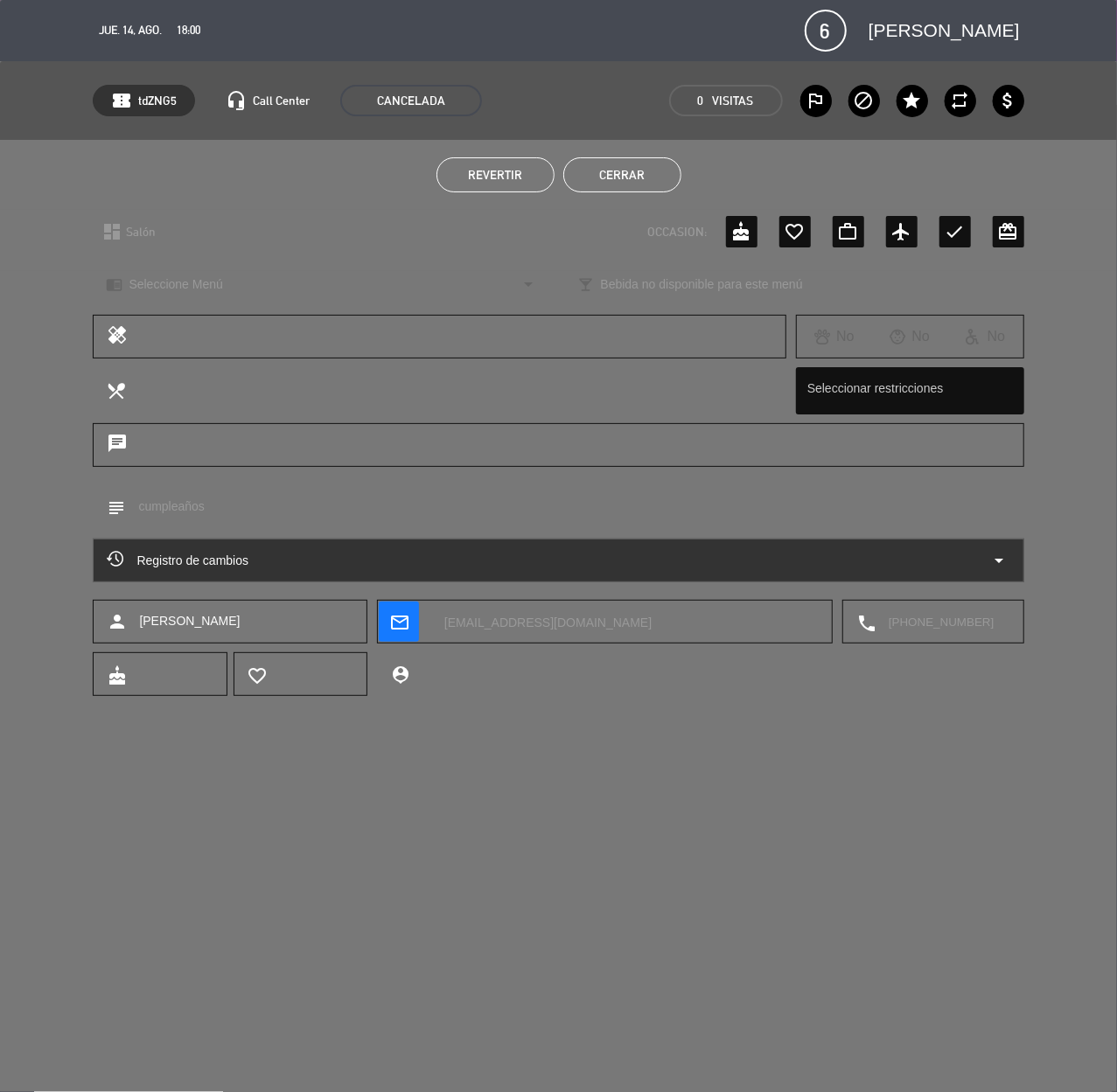
drag, startPoint x: 611, startPoint y: 177, endPoint x: 598, endPoint y: 177, distance: 13.0
click at [611, 177] on button "Cerrar" at bounding box center [622, 175] width 118 height 35
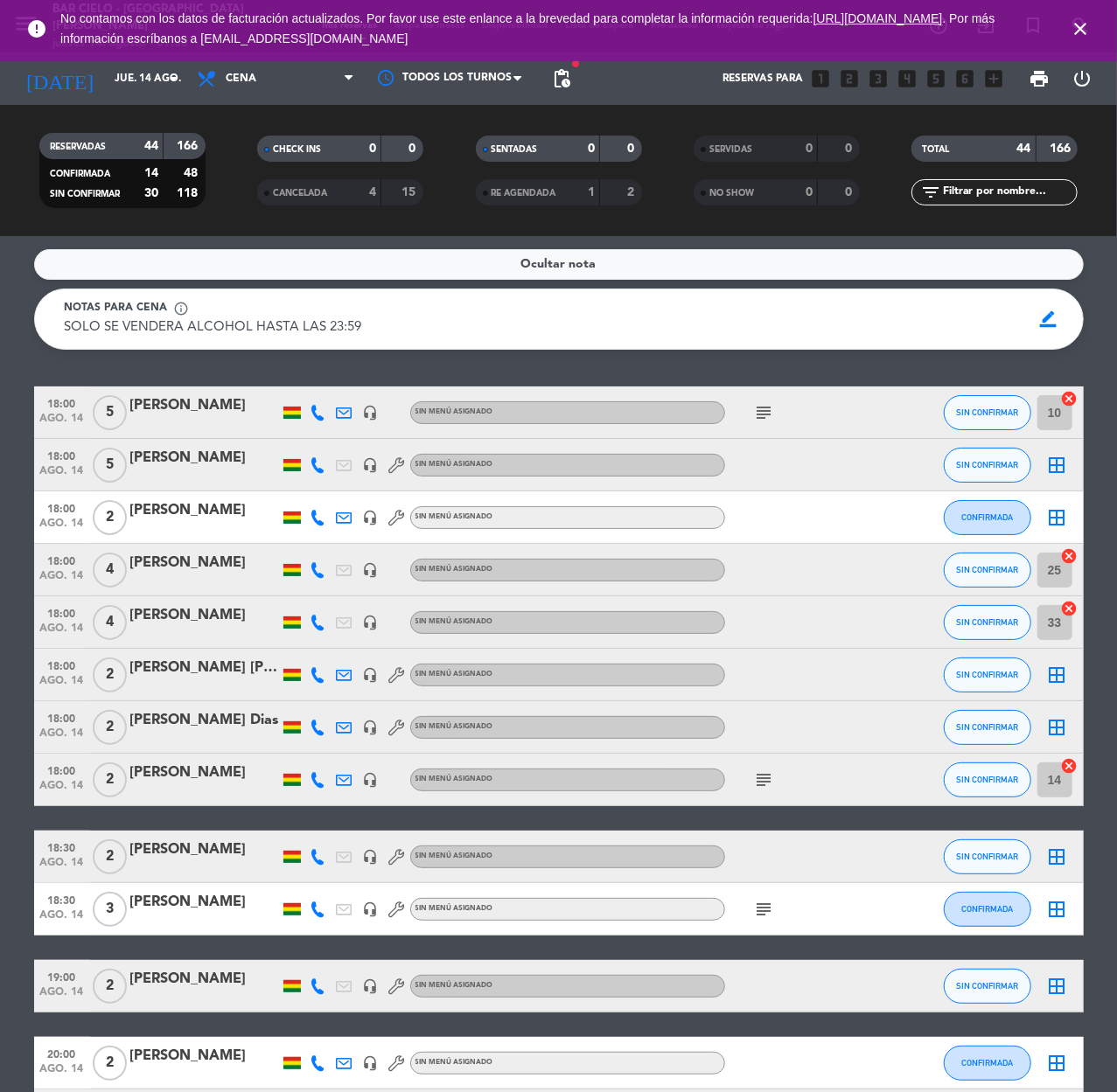
click at [327, 190] on span "CANCELADA" at bounding box center [300, 194] width 54 height 9
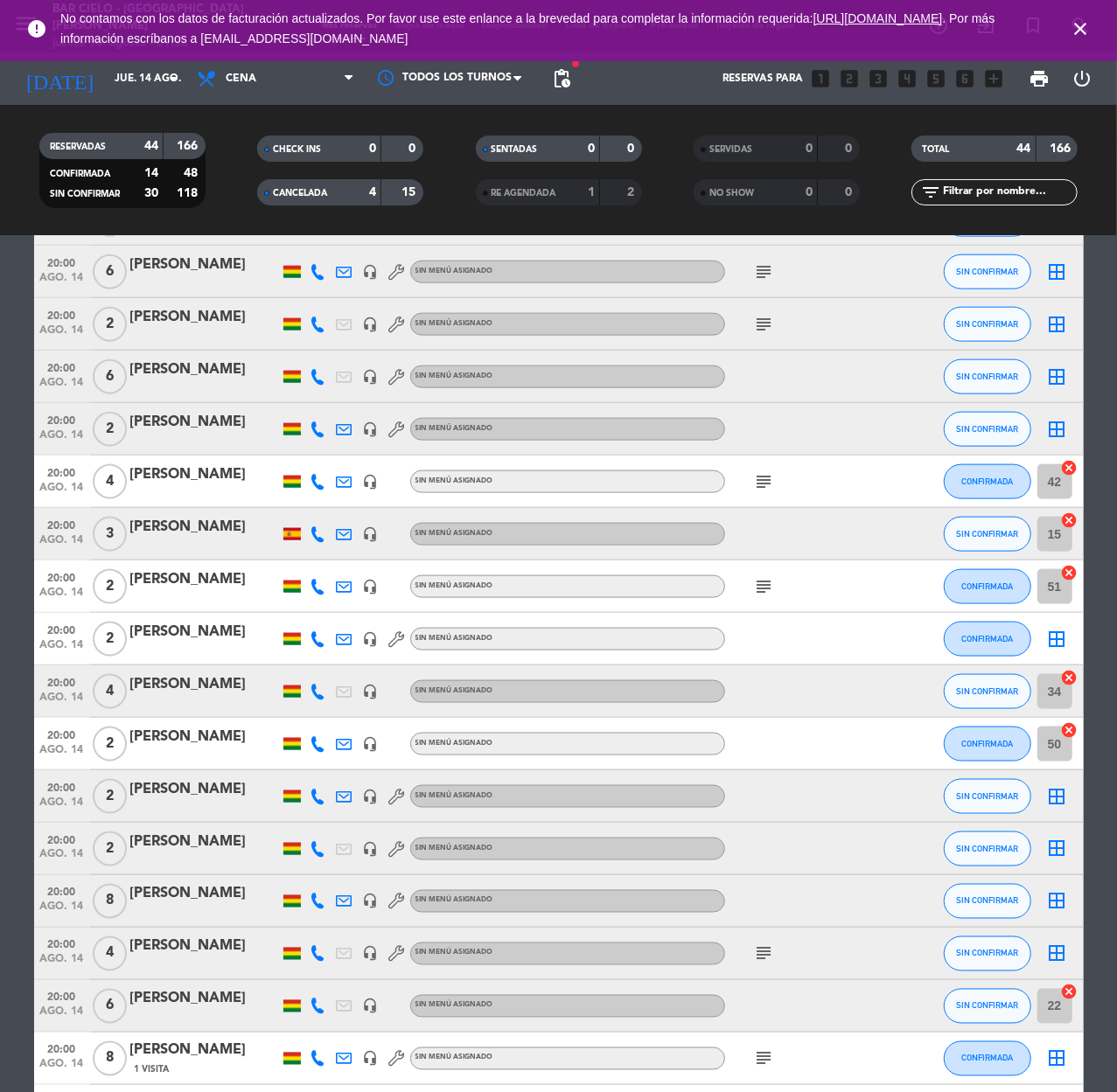
scroll to position [1166, 0]
